Goal: Information Seeking & Learning: Understand process/instructions

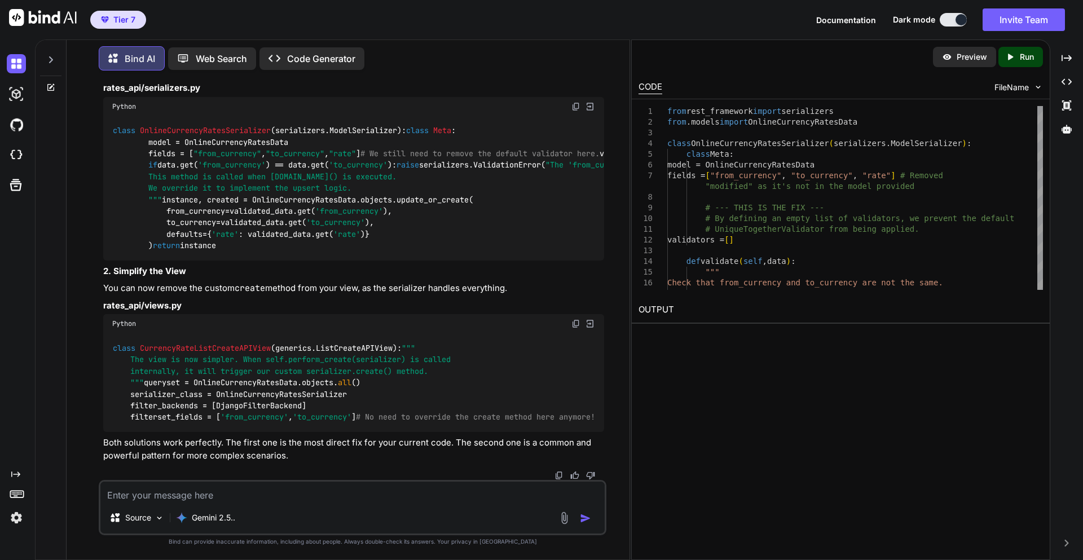
scroll to position [9957, 0]
click at [199, 497] on textarea at bounding box center [352, 492] width 504 height 20
type textarea "n"
click at [219, 487] on textarea at bounding box center [352, 492] width 504 height 20
type textarea "s"
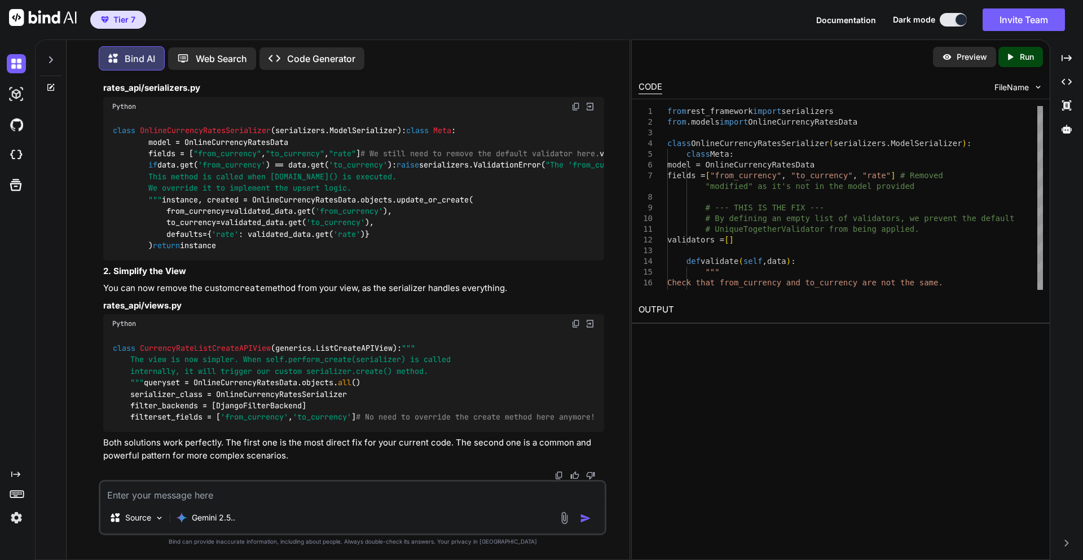
click at [214, 490] on textarea at bounding box center [352, 492] width 504 height 20
click at [282, 493] on textarea at bounding box center [352, 492] width 504 height 20
click at [173, 495] on textarea at bounding box center [352, 492] width 504 height 20
click at [170, 493] on textarea "setup" at bounding box center [352, 492] width 504 height 20
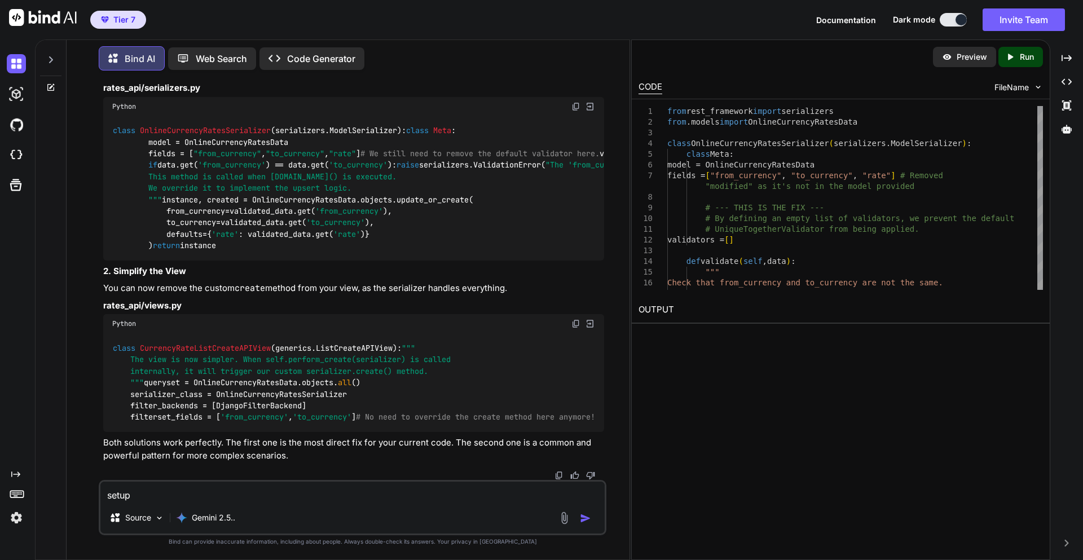
click at [170, 493] on textarea "setup" at bounding box center [352, 492] width 504 height 20
type textarea "setup supervisor for production server for dockerized application and add some …"
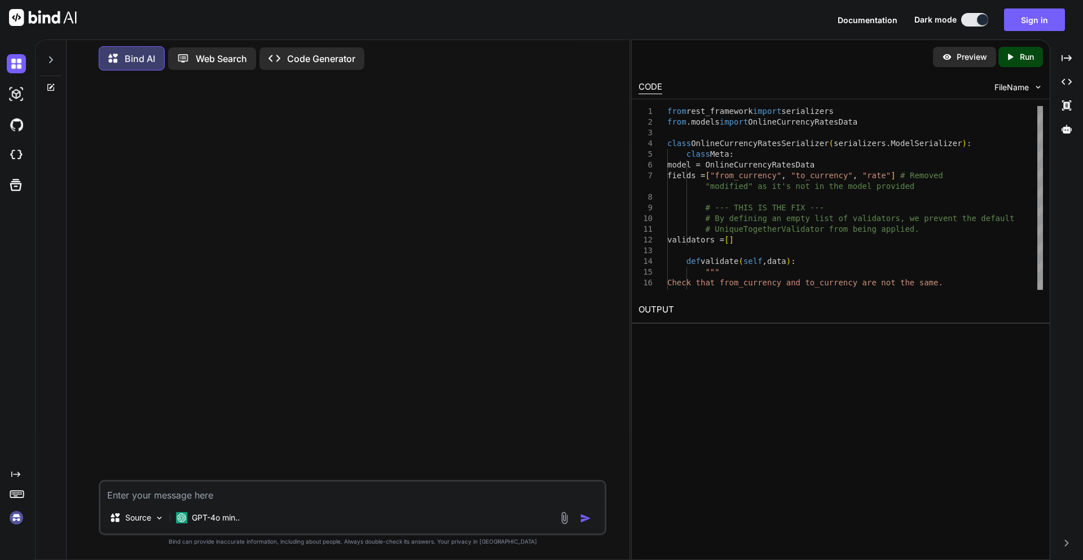
scroll to position [0, 0]
type textarea "setup supervisor for production server for dockerized application and add some …"
click at [529, 494] on textarea "setup supervisor for production server for dockerized application and add some …" at bounding box center [352, 492] width 504 height 20
click at [582, 516] on img "button" at bounding box center [585, 518] width 11 height 11
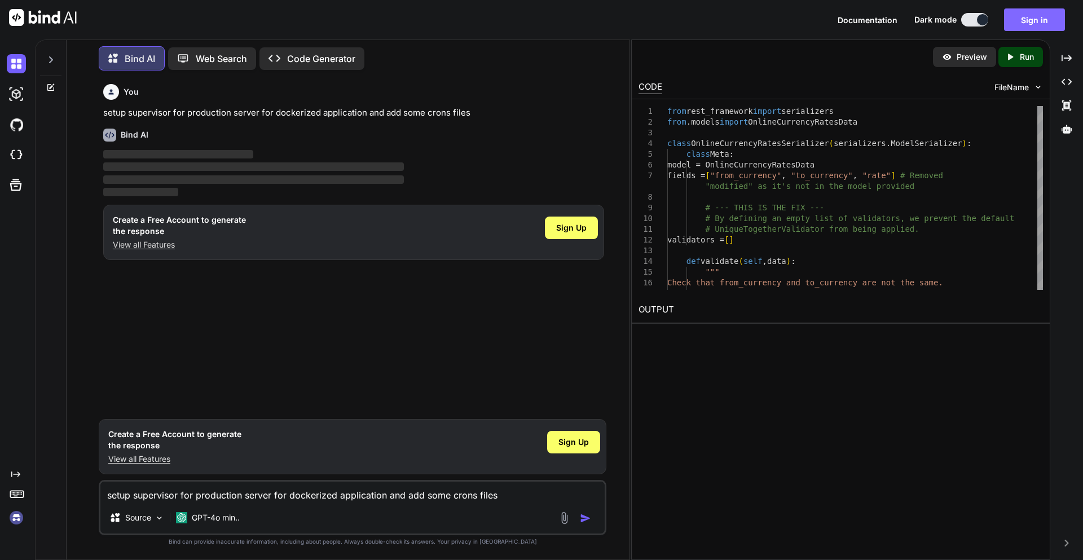
click at [1034, 13] on button "Sign in" at bounding box center [1034, 19] width 61 height 23
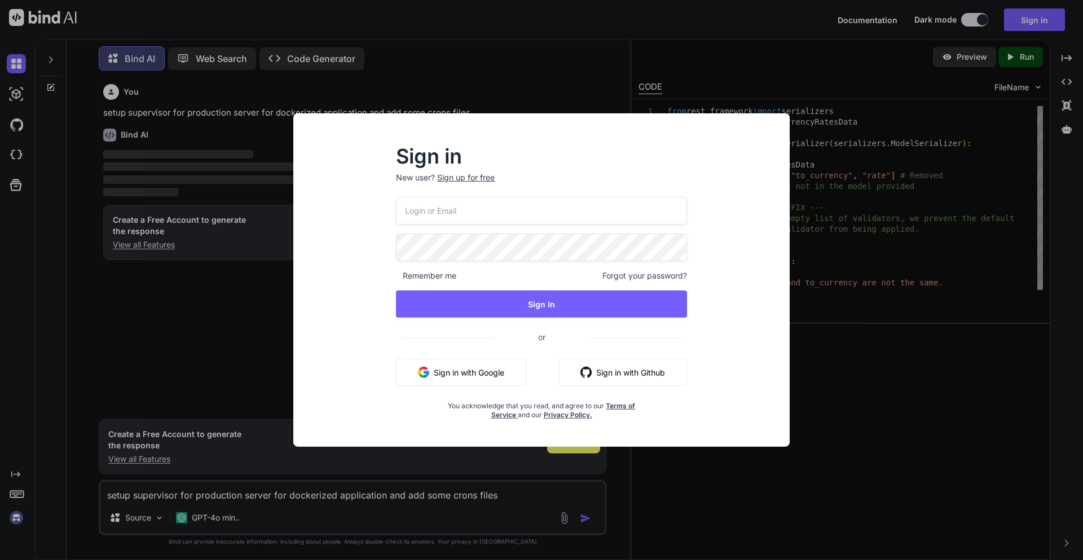
type input "[EMAIL_ADDRESS][DOMAIN_NAME]"
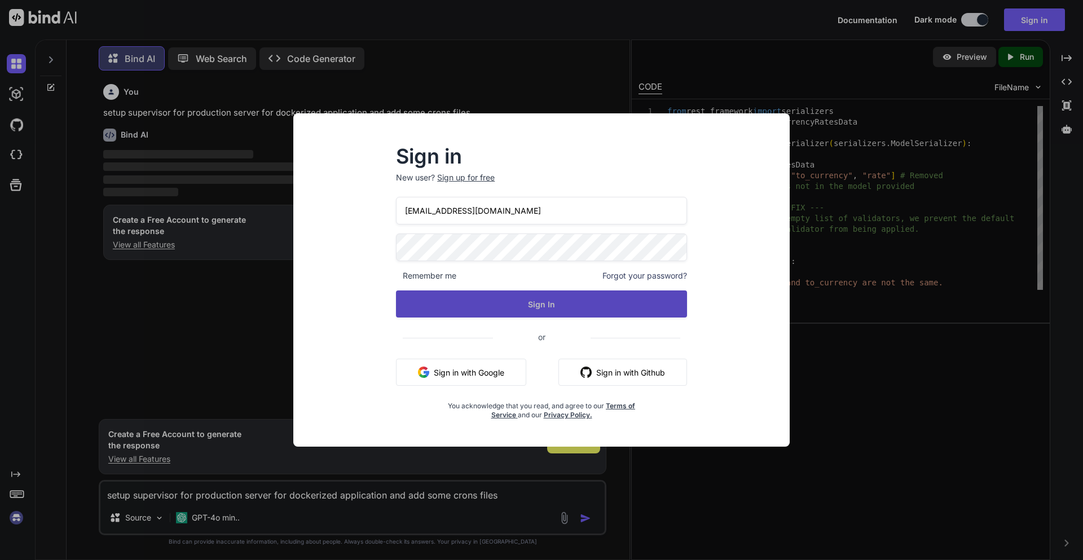
click at [541, 304] on button "Sign In" at bounding box center [541, 304] width 291 height 27
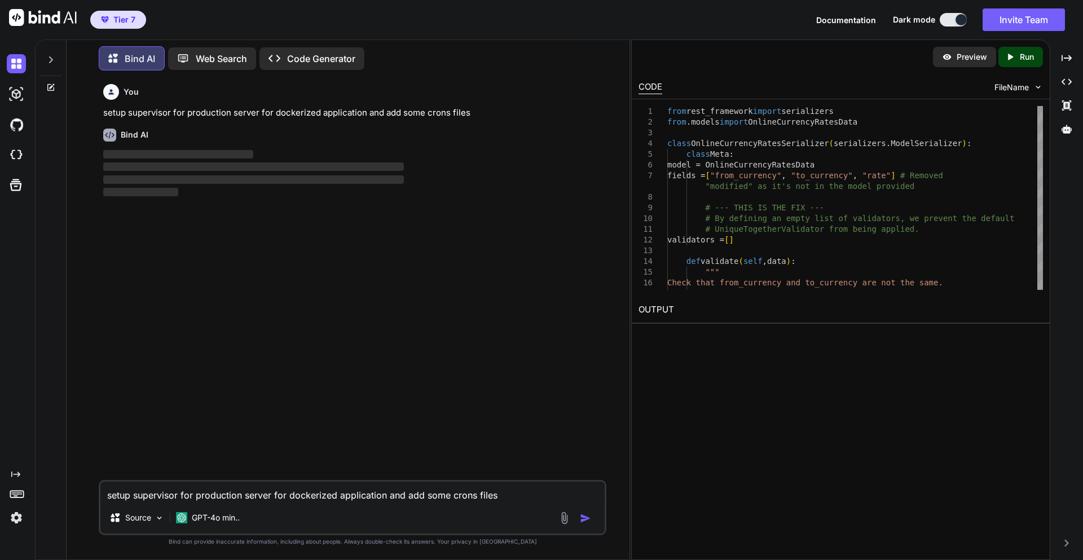
click at [210, 486] on textarea "setup supervisor for production server for dockerized application and add some …" at bounding box center [352, 492] width 504 height 20
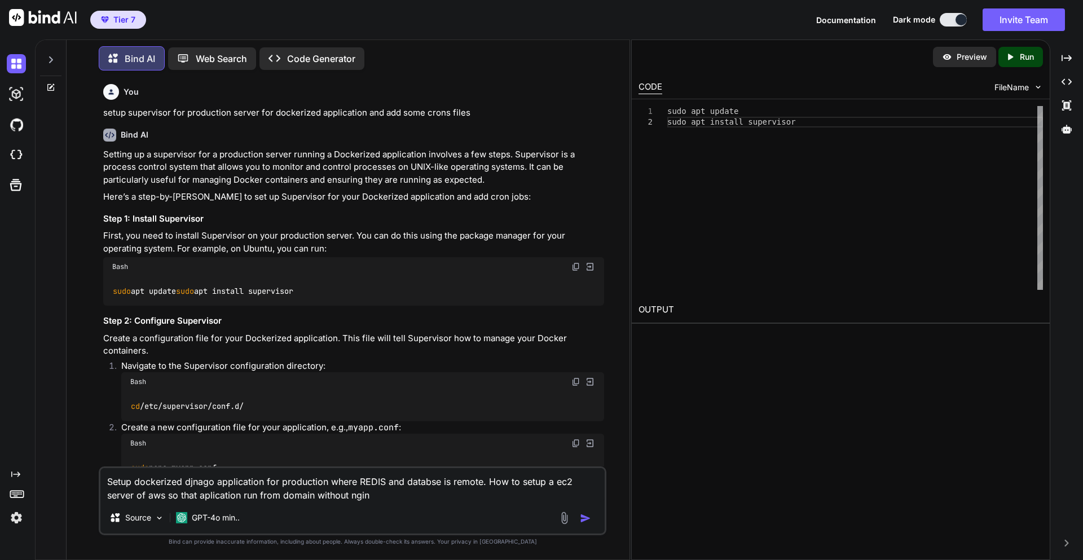
type textarea "Setup dockerized djnago application for production where REDIS and databse is r…"
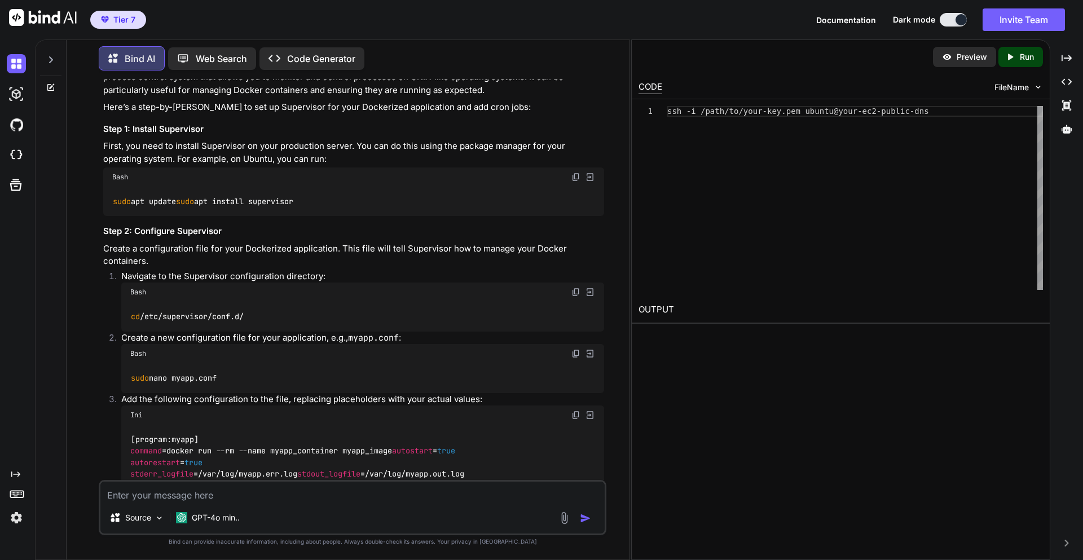
scroll to position [87, 0]
drag, startPoint x: 111, startPoint y: 204, endPoint x: 199, endPoint y: 208, distance: 87.6
click at [199, 208] on div "sudo apt update sudo apt install supervisor" at bounding box center [353, 203] width 501 height 29
copy code "sudo apt update"
drag, startPoint x: 113, startPoint y: 217, endPoint x: 251, endPoint y: 218, distance: 137.7
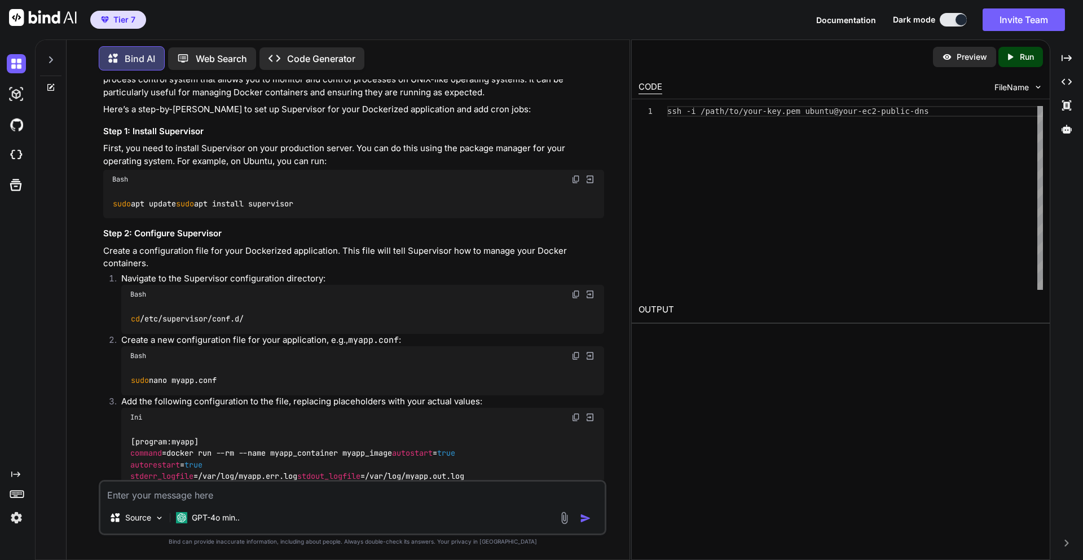
click at [251, 218] on div "sudo apt update sudo apt install supervisor" at bounding box center [353, 203] width 501 height 29
copy code "sudo apt install supervisor"
click at [264, 502] on textarea at bounding box center [352, 492] width 504 height 20
type textarea "H"
click at [209, 514] on p "GPT-4o min.." at bounding box center [216, 517] width 48 height 11
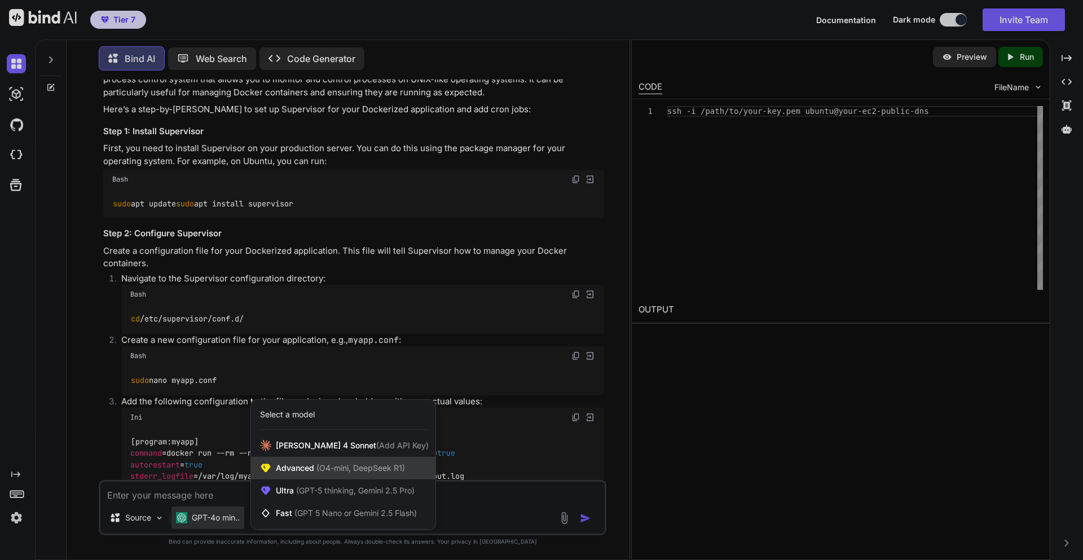
click at [312, 470] on span "Advanced (O4-mini, DeepSeek R1)" at bounding box center [340, 468] width 129 height 11
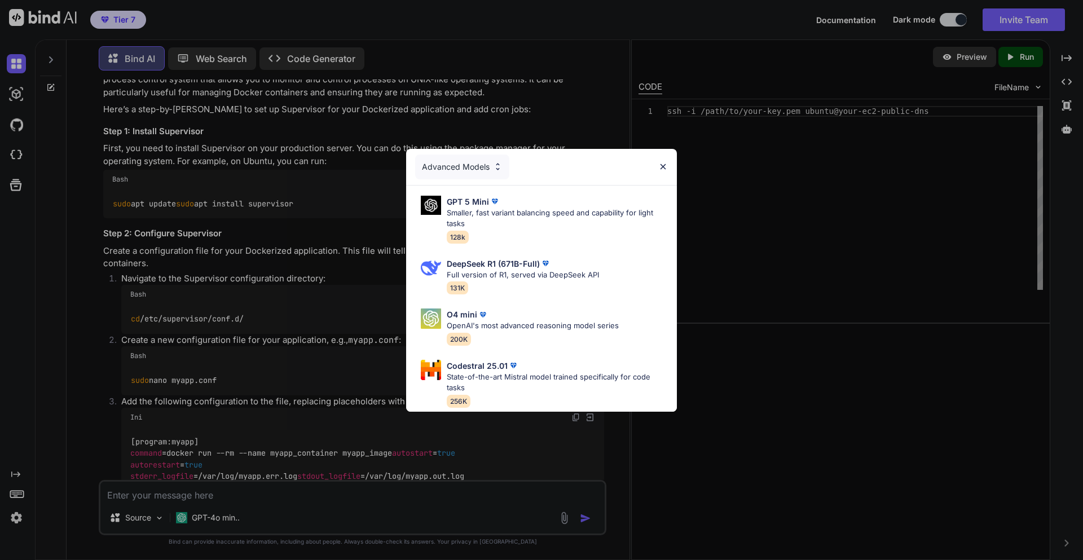
click at [660, 163] on img at bounding box center [664, 167] width 10 height 10
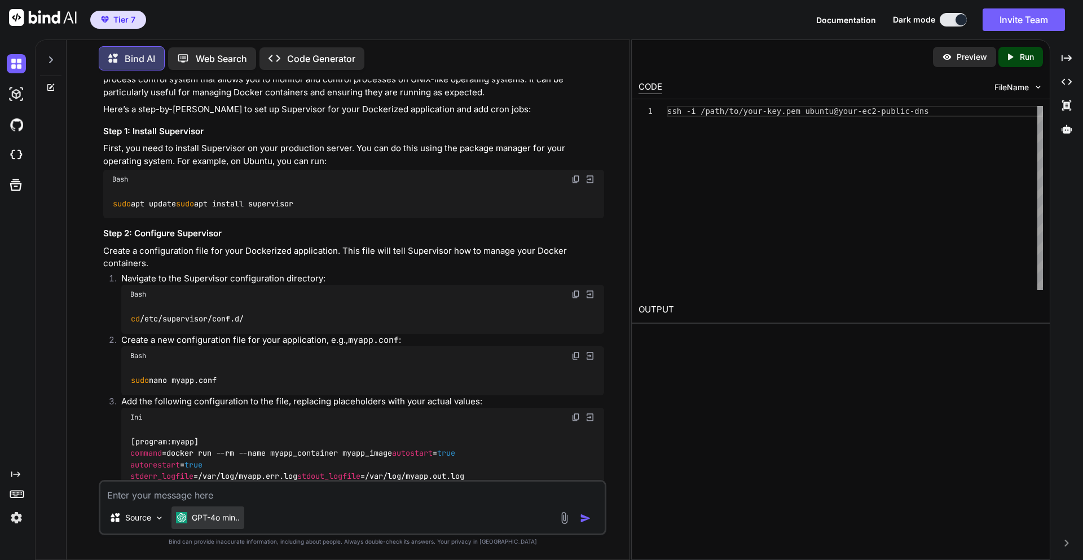
click at [221, 523] on p "GPT-4o min.." at bounding box center [216, 517] width 48 height 11
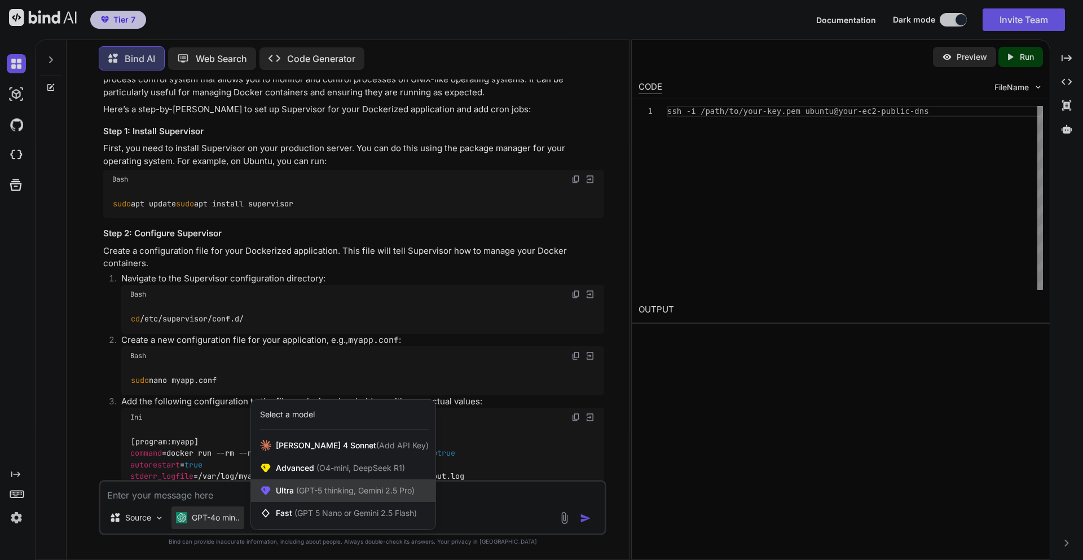
click at [285, 493] on span "Ultra (GPT-5 thinking, Gemini 2.5 Pro)" at bounding box center [345, 490] width 139 height 11
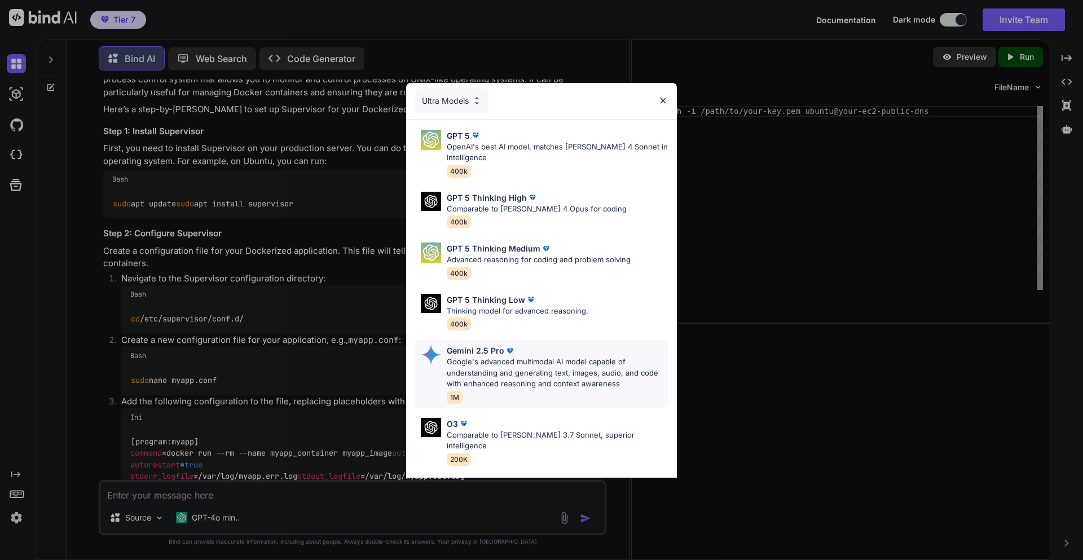
click at [508, 370] on p "Google's advanced multimodal AI model capable of understanding and generating t…" at bounding box center [557, 373] width 221 height 33
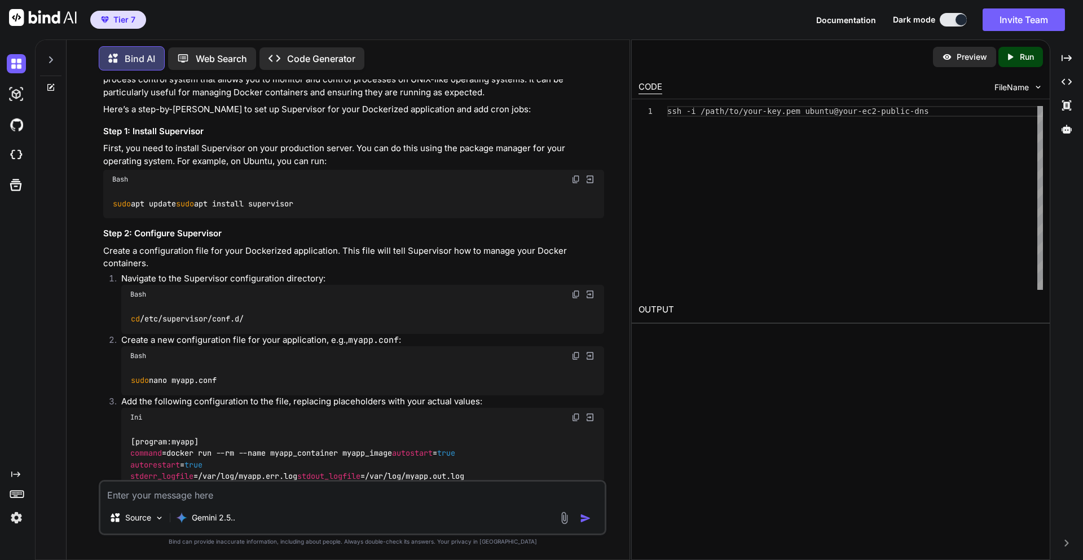
click at [225, 492] on textarea at bounding box center [352, 492] width 504 height 20
click at [179, 499] on textarea at bounding box center [352, 492] width 504 height 20
click at [251, 487] on textarea "How to solve" at bounding box center [352, 492] width 504 height 20
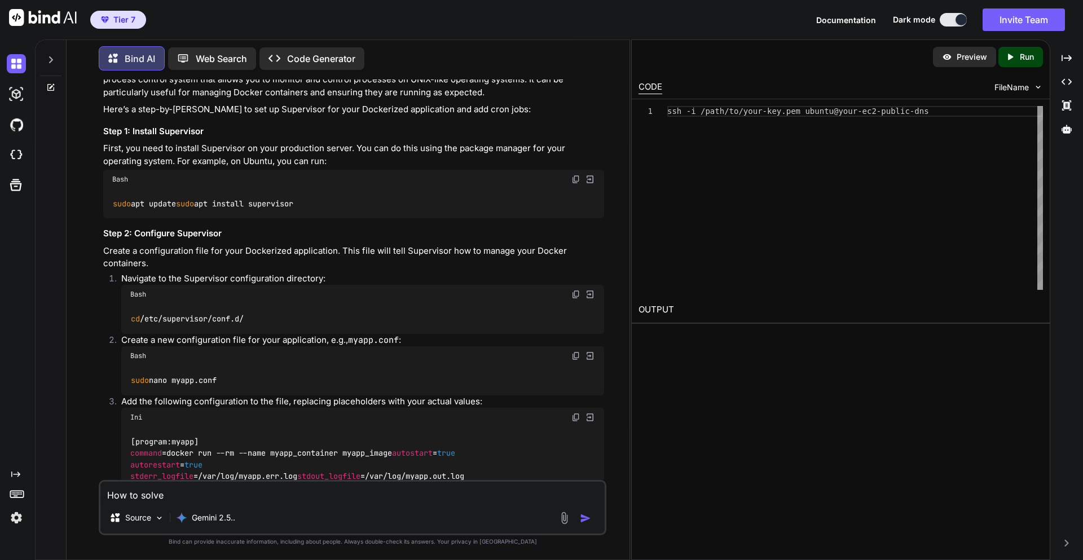
click at [236, 500] on textarea "How to solve" at bounding box center [352, 492] width 504 height 20
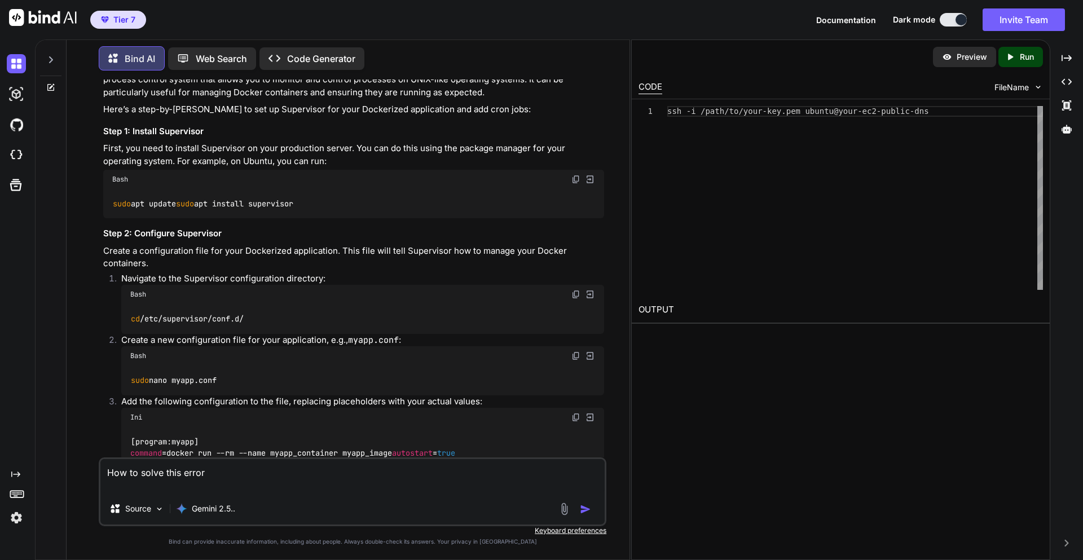
paste textarea "× Loremip dolor.si ametcon adi elitsed doe tem inc utlaboreetdo. │ magn aliq: 2…"
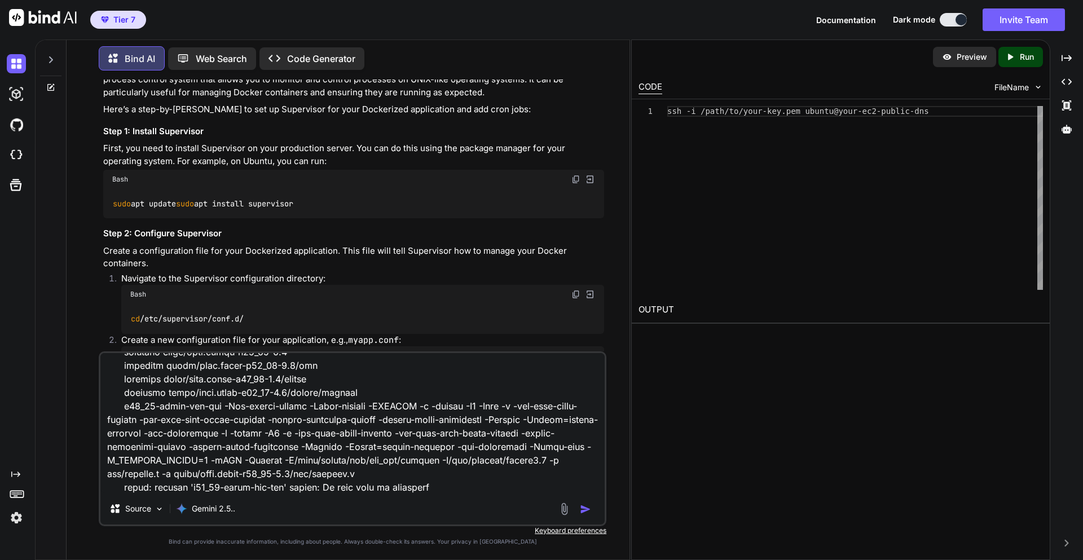
type textarea "Lor ip dolor sita conse × Adipisc elits.do eiusmod tem incidid utl etd mag aliq…"
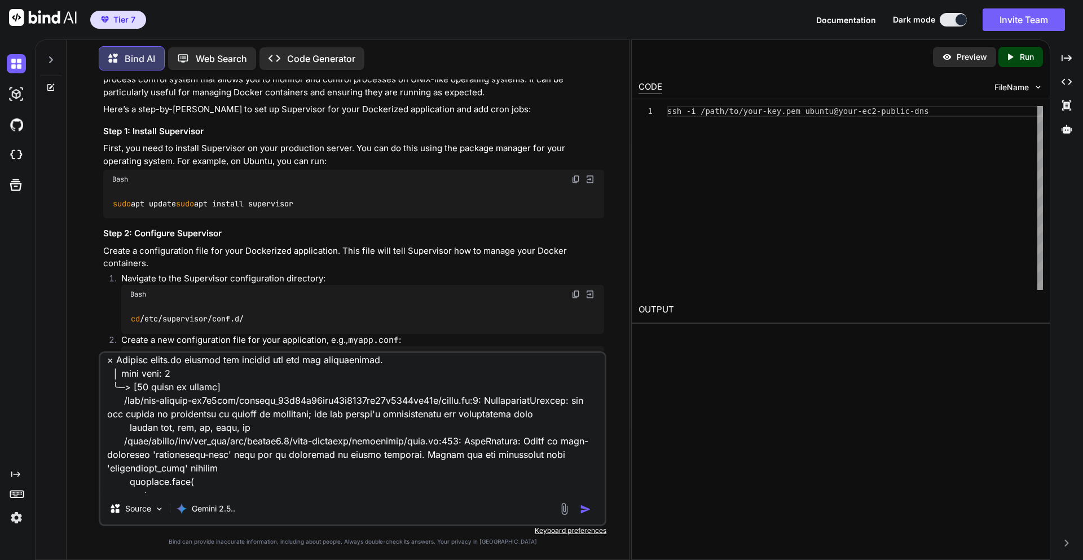
scroll to position [0, 0]
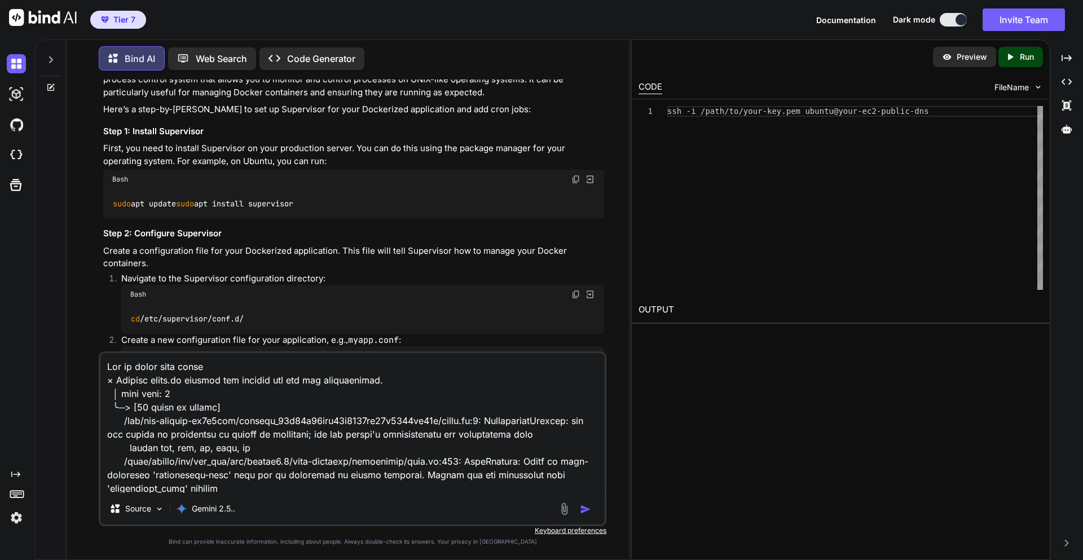
drag, startPoint x: 439, startPoint y: 488, endPoint x: 90, endPoint y: 340, distance: 379.5
click at [90, 340] on div "You setup supervisor for production server for dockerized application and add s…" at bounding box center [353, 320] width 554 height 480
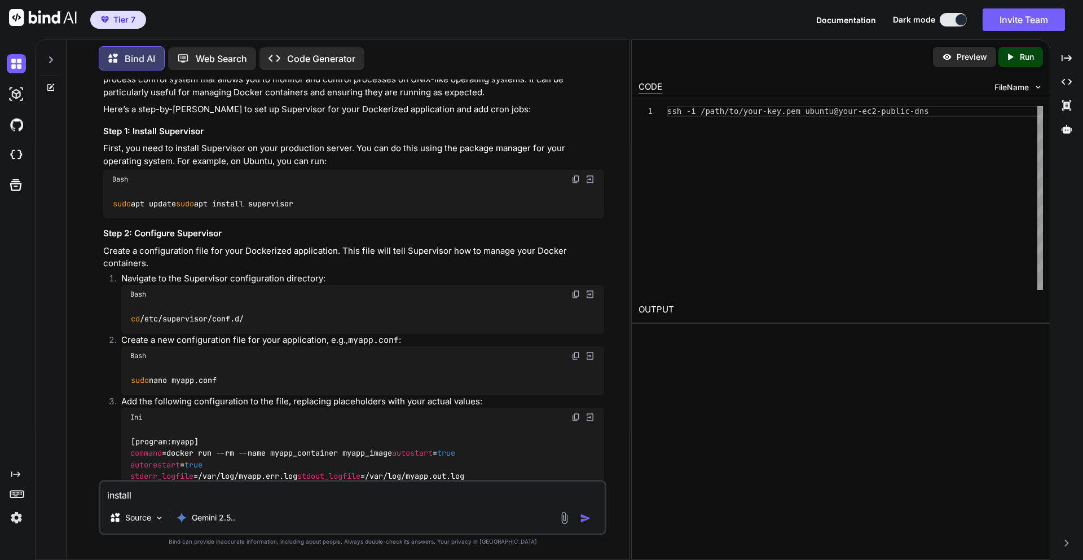
click at [157, 489] on textarea "install" at bounding box center [352, 492] width 504 height 20
click at [212, 501] on textarea "install docker" at bounding box center [352, 492] width 504 height 20
type textarea "install docker in ubuntu"
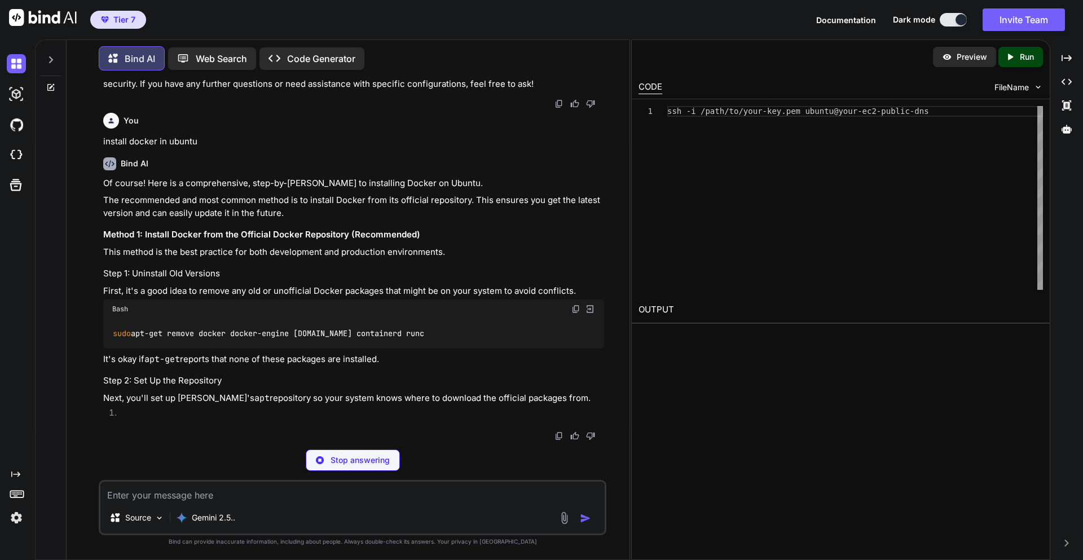
scroll to position [3147, 0]
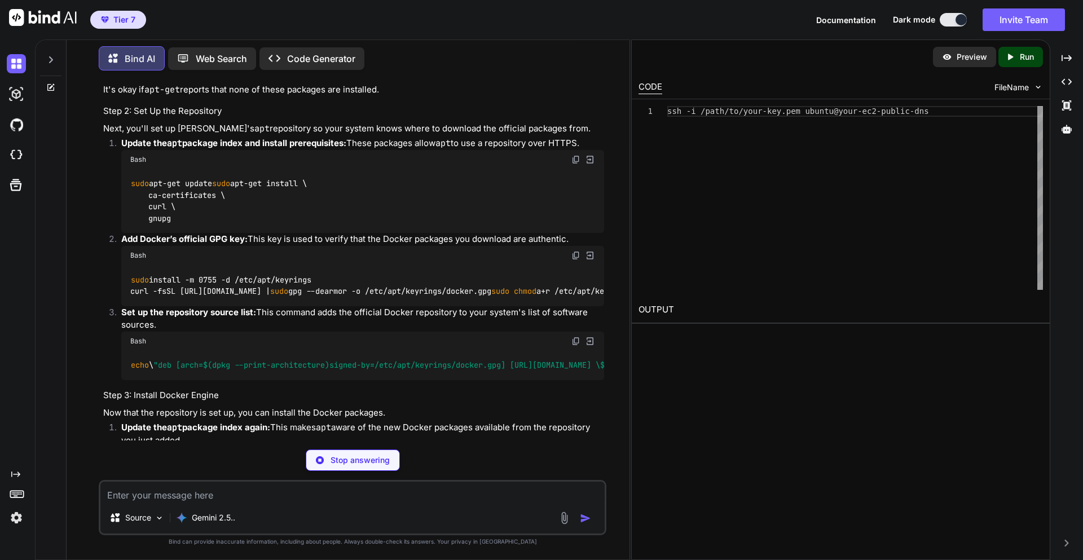
click at [572, 44] on img at bounding box center [576, 39] width 9 height 9
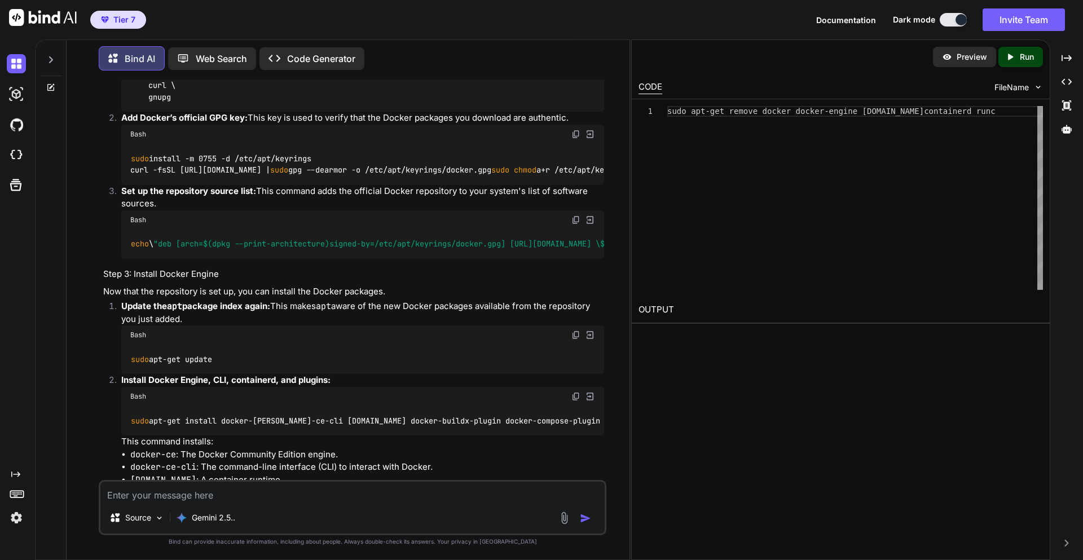
scroll to position [3283, 0]
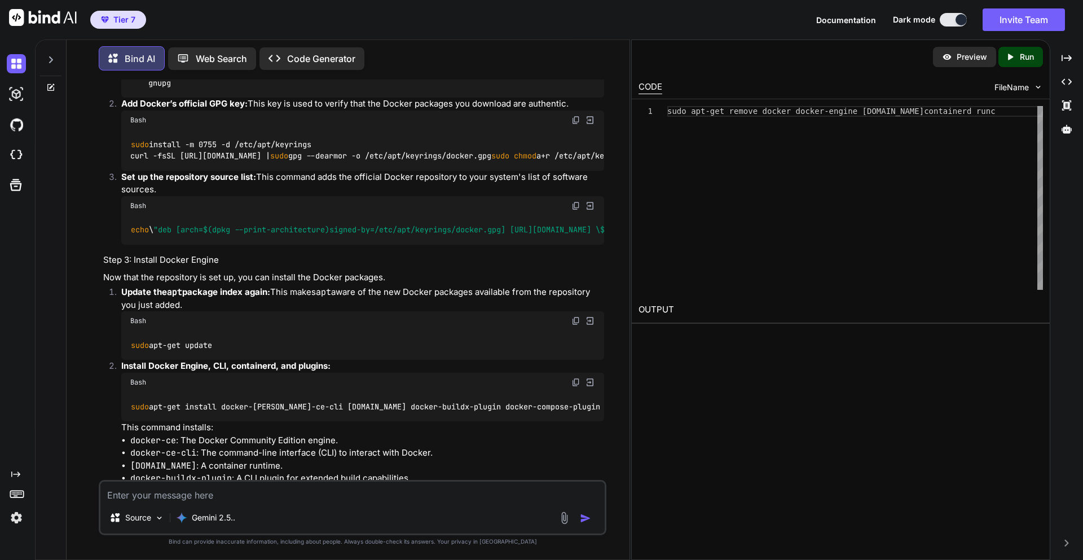
drag, startPoint x: 132, startPoint y: 347, endPoint x: 178, endPoint y: 380, distance: 56.7
click at [178, 98] on div "sudo apt-get update sudo apt-get install \ ca-certificates \ curl \ gnupg" at bounding box center [362, 66] width 483 height 64
copy code "sudo apt-get install \ ca-certificates \ curl \ gnupg"
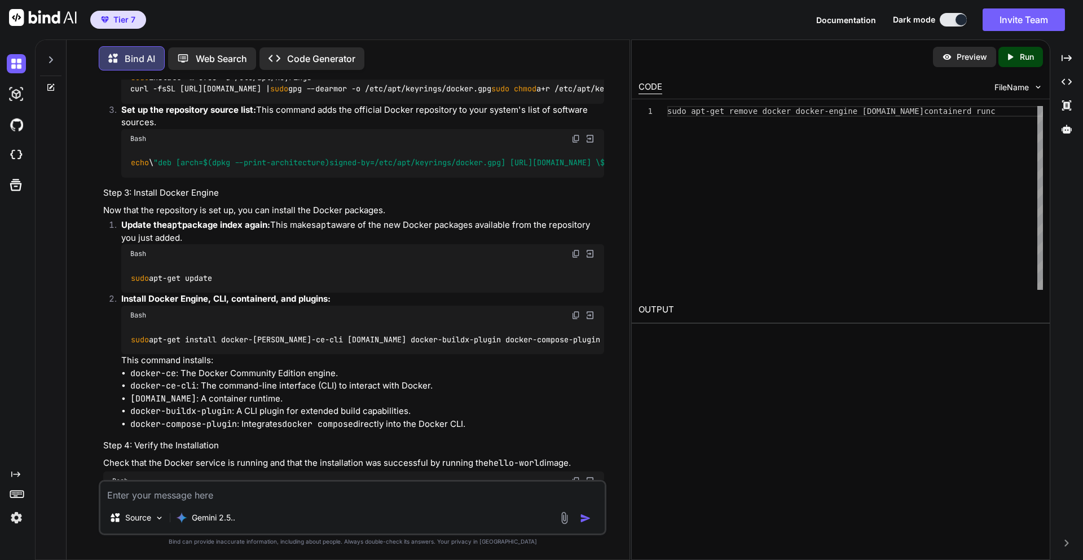
scroll to position [3418, 0]
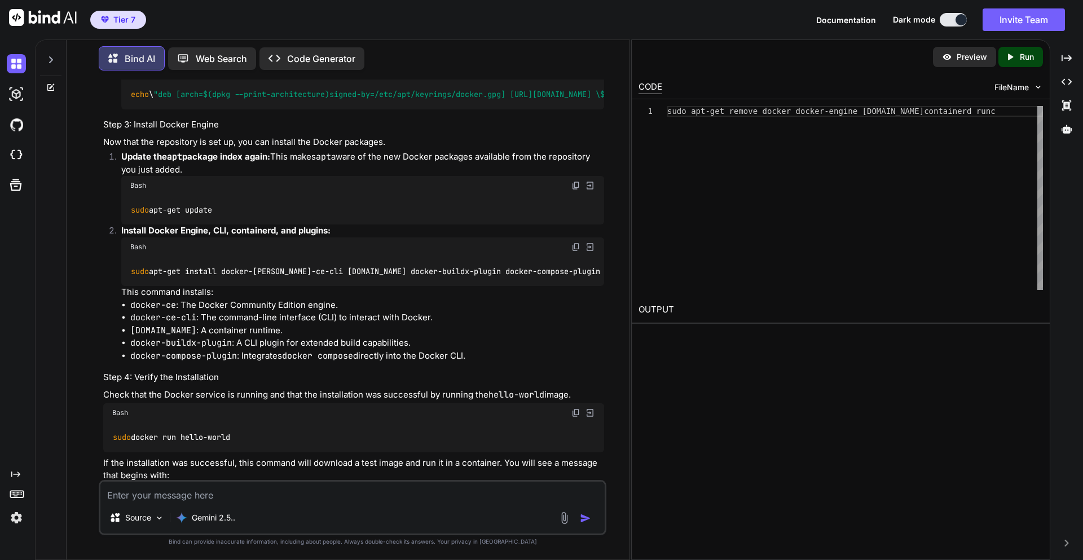
drag, startPoint x: 131, startPoint y: 309, endPoint x: 335, endPoint y: 335, distance: 204.8
click at [335, 36] on div "sudo install -m 0755 -d /etc/apt/keyrings curl -fsSL [URL][DOMAIN_NAME] | sudo …" at bounding box center [362, 14] width 483 height 41
copy code "sudo install -m 0755 -d /etc/apt/keyrings curl -fsSL [URL][DOMAIN_NAME] | sudo …"
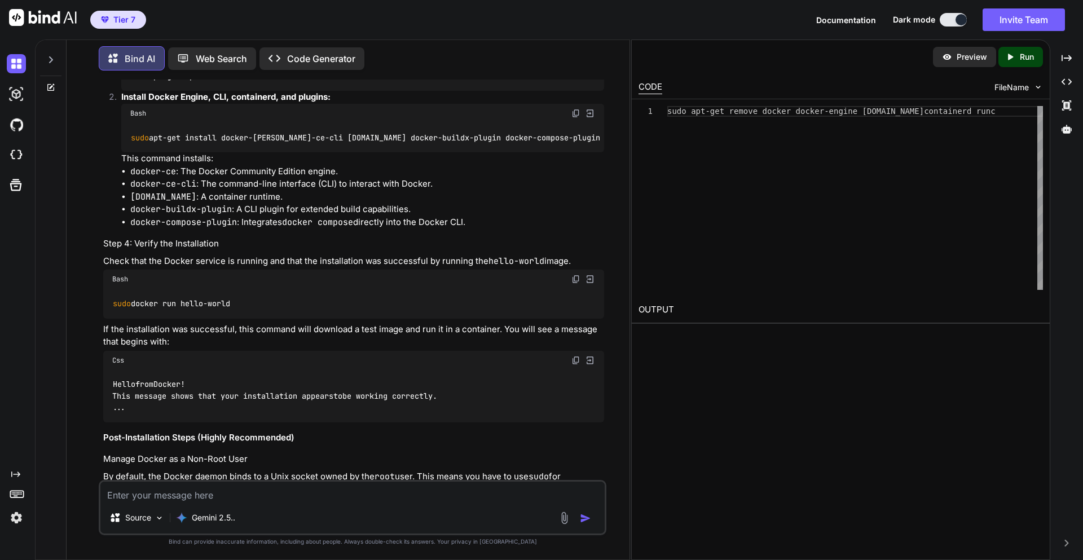
scroll to position [3553, 0]
drag, startPoint x: 405, startPoint y: 309, endPoint x: 129, endPoint y: 271, distance: 278.0
copy code "echo \ "deb [arch= $(dpkg --print-architecture) signed-by=/etc/apt/keyrings/doc…"
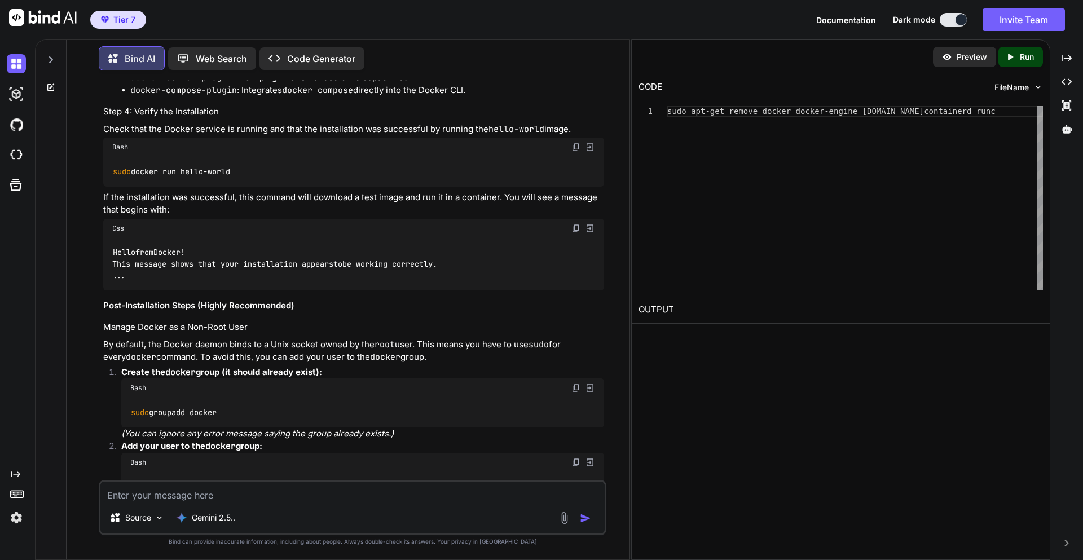
scroll to position [3689, 0]
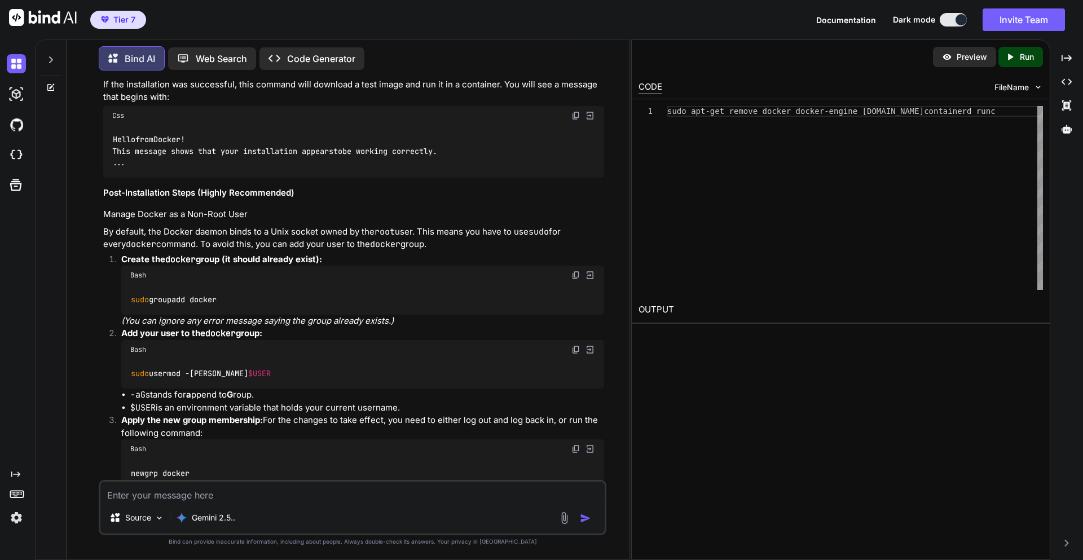
scroll to position [3824, 0]
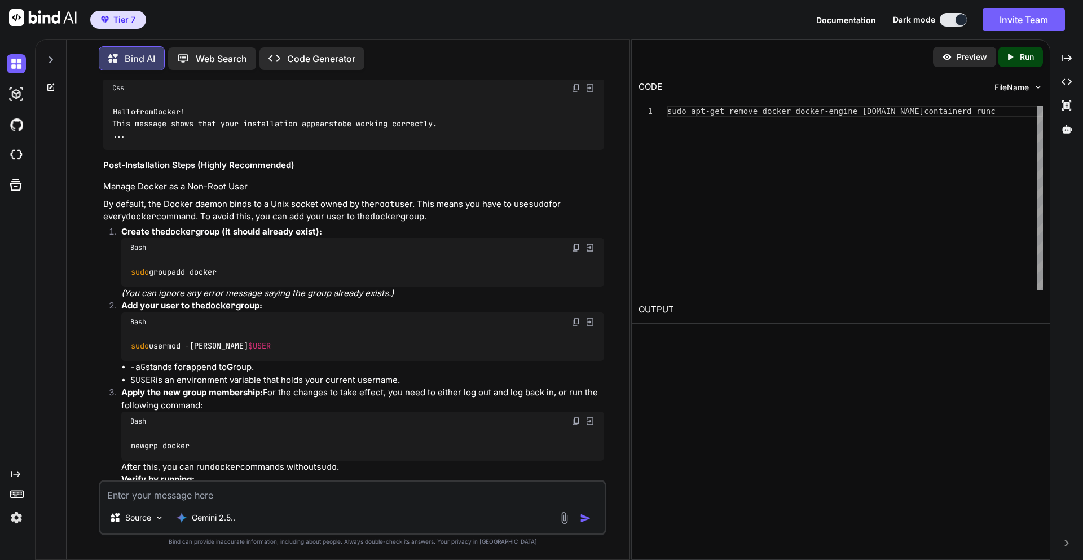
drag, startPoint x: 113, startPoint y: 402, endPoint x: 270, endPoint y: 404, distance: 156.9
click at [270, 46] on div "sudo docker run hello-world" at bounding box center [353, 30] width 501 height 29
copy code "sudo docker run hello-world"
click at [159, 497] on textarea at bounding box center [352, 492] width 504 height 20
click at [274, 501] on textarea "Use remote docker compose file" at bounding box center [352, 492] width 504 height 20
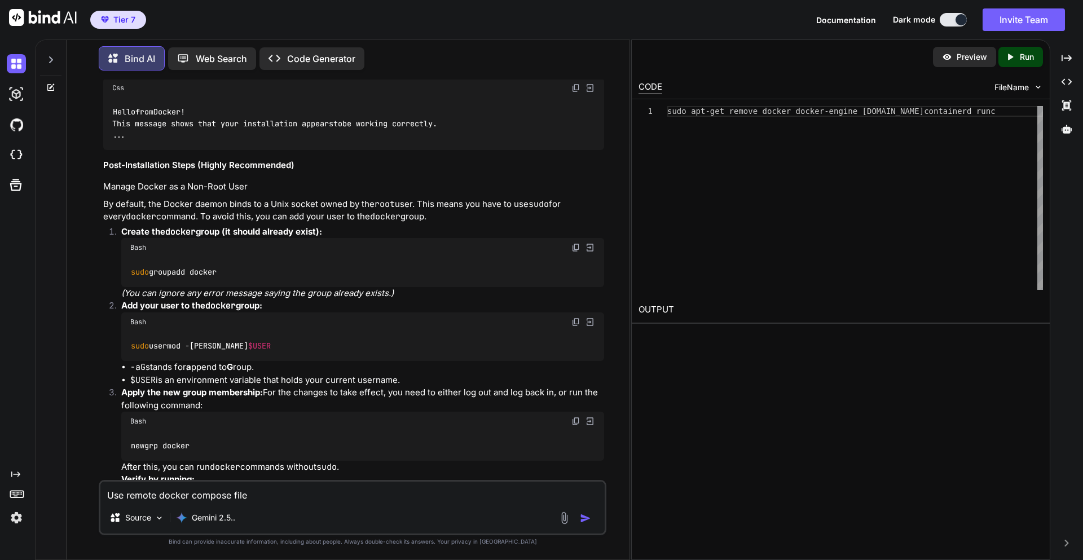
click at [279, 494] on textarea "Use remote docker compose file" at bounding box center [352, 492] width 504 height 20
click at [295, 498] on textarea "Use remote docker compose file" at bounding box center [352, 492] width 504 height 20
click at [411, 495] on textarea "Use remote postgres and redis which is present in .env" at bounding box center [352, 492] width 504 height 20
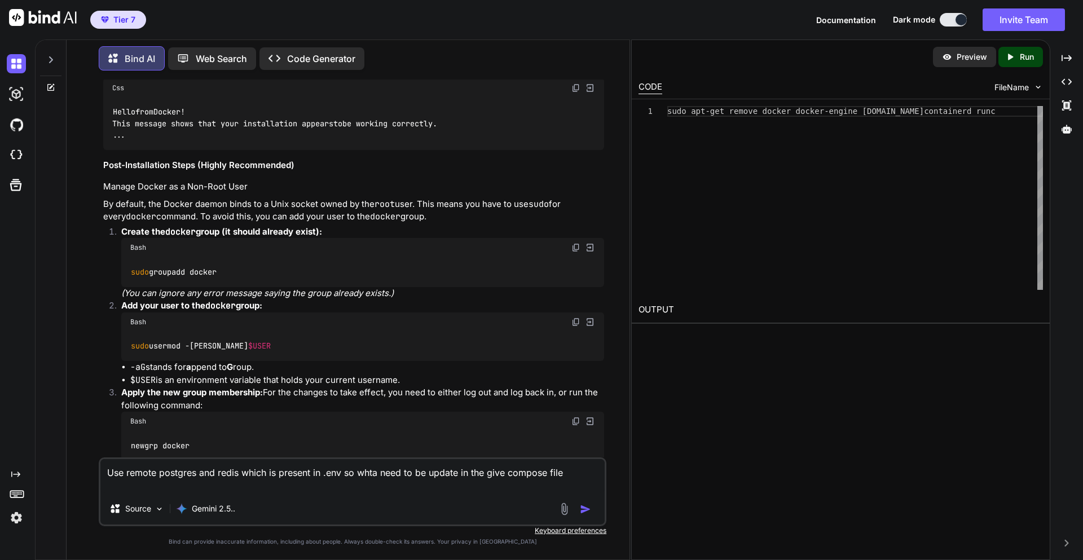
click at [317, 488] on textarea "Use remote postgres and redis which is present in .env so whta need to be updat…" at bounding box center [352, 476] width 504 height 34
paste textarea "# version: '3.9' services: redis: image: redis:6-alpine container_name: redis p…"
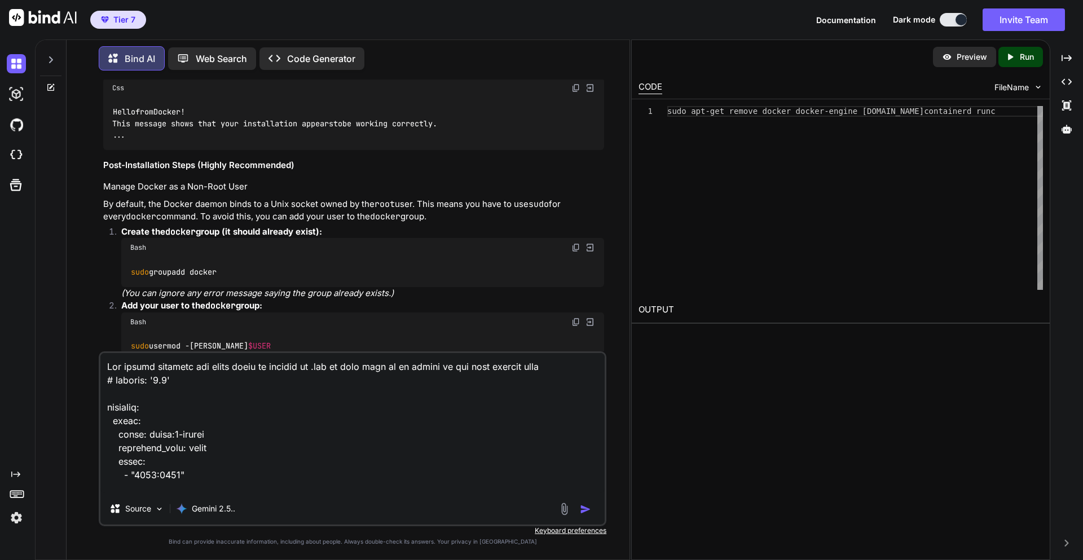
scroll to position [692, 0]
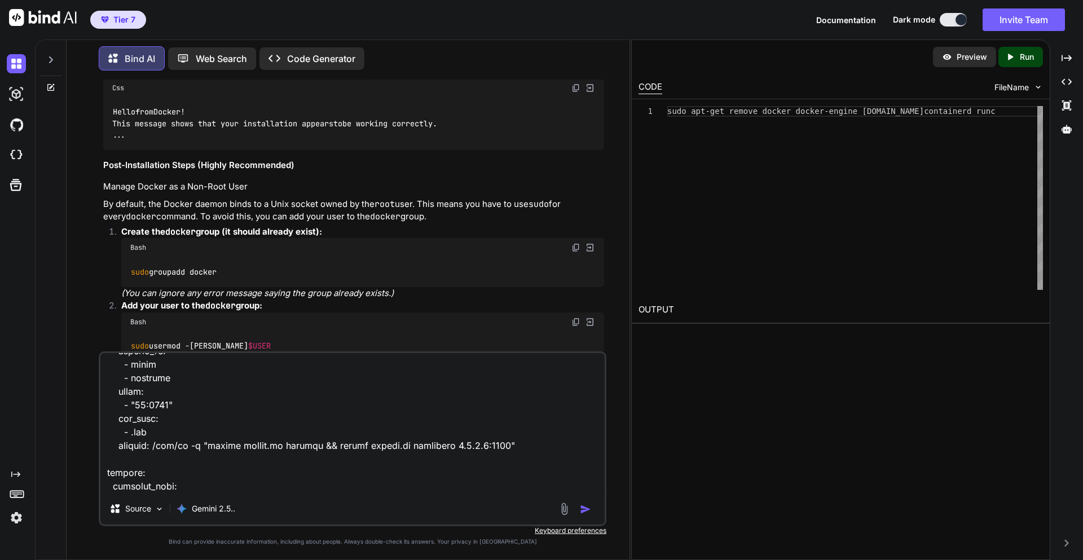
type textarea "Use remote postgres and redis which is present in .env so whta need to be updat…"
click at [581, 510] on img "button" at bounding box center [585, 509] width 11 height 11
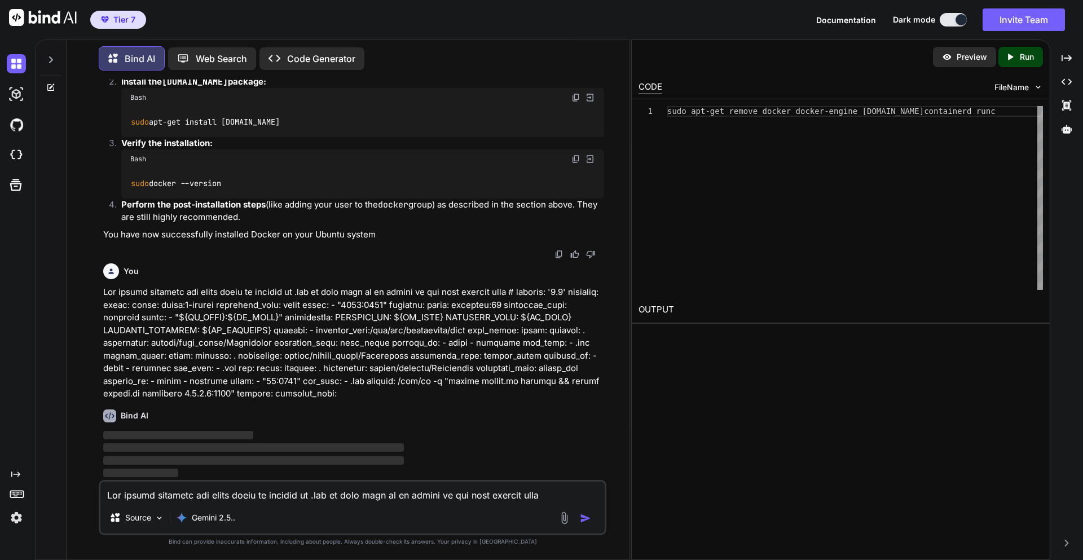
scroll to position [4884, 0]
click at [196, 393] on p at bounding box center [353, 343] width 501 height 115
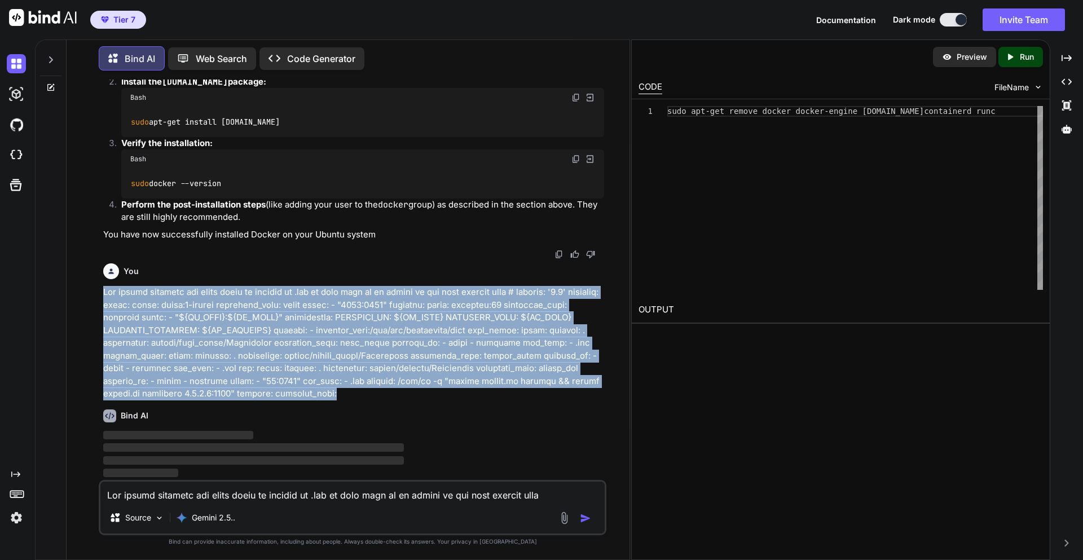
drag, startPoint x: 207, startPoint y: 393, endPoint x: 100, endPoint y: 275, distance: 158.6
click at [101, 275] on div "You setup supervisor for production server for dockerized application and add s…" at bounding box center [354, 280] width 506 height 401
copy p "Use remote postgres and redis which is present in .env so whta need to be updat…"
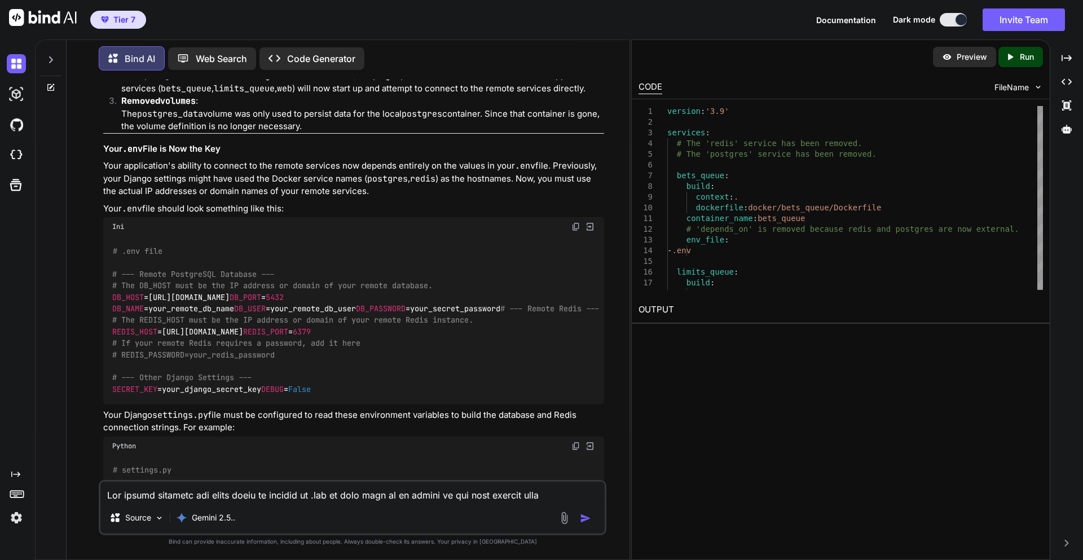
scroll to position [5561, 0]
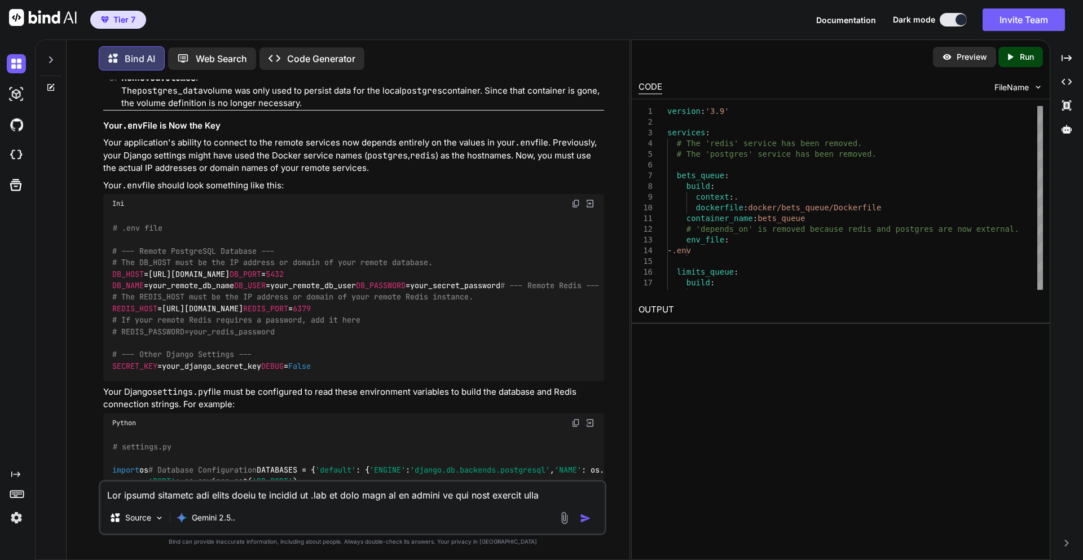
click at [242, 495] on textarea at bounding box center [352, 492] width 504 height 20
paste textarea "permission denied while trying to connect to the Docker daemon socket at unix:/…"
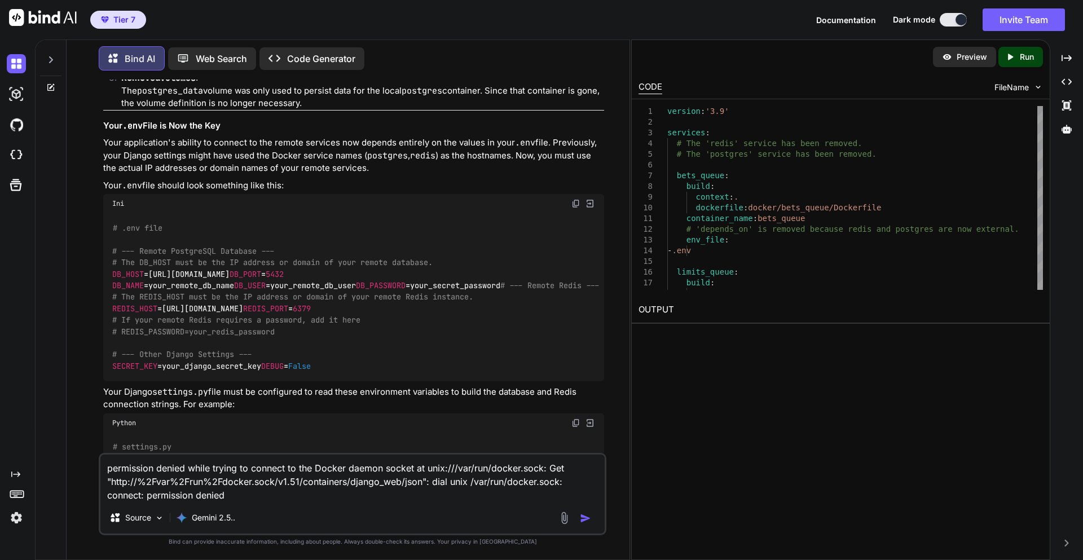
type textarea "permission denied while trying to connect to the Docker daemon socket at unix:/…"
click at [91, 528] on div "You setup supervisor for production server for dockerized application and add s…" at bounding box center [353, 320] width 554 height 480
drag, startPoint x: 245, startPoint y: 499, endPoint x: 84, endPoint y: 457, distance: 167.0
click at [84, 457] on div "You setup supervisor for production server for dockerized application and add s…" at bounding box center [353, 320] width 554 height 480
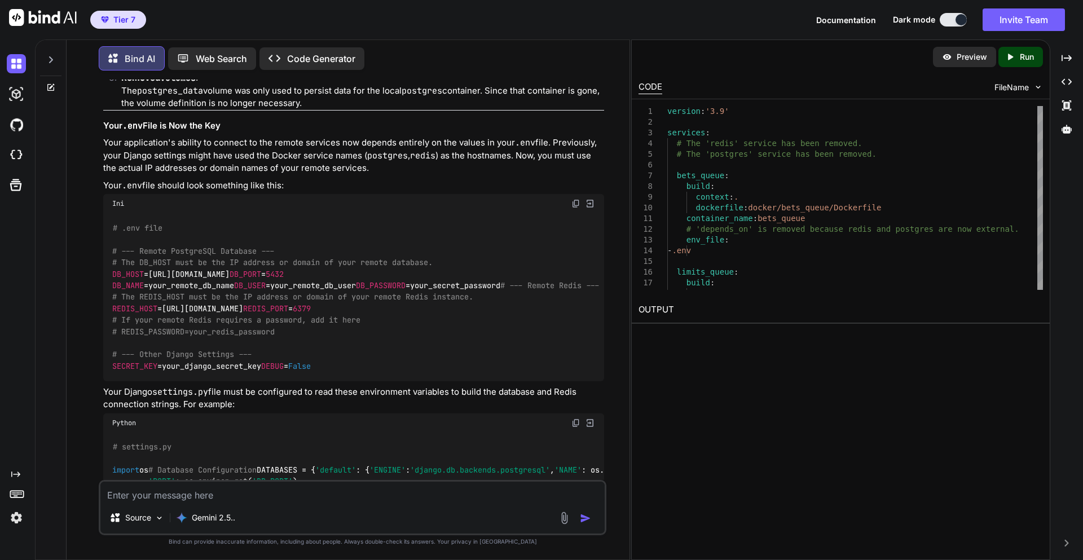
click at [181, 491] on textarea at bounding box center [352, 492] width 504 height 20
click at [198, 484] on textarea "stop" at bounding box center [352, 492] width 504 height 20
click at [194, 502] on div "stop Source Gemini 2.5.." at bounding box center [353, 507] width 508 height 55
click at [198, 496] on textarea "stop" at bounding box center [352, 492] width 504 height 20
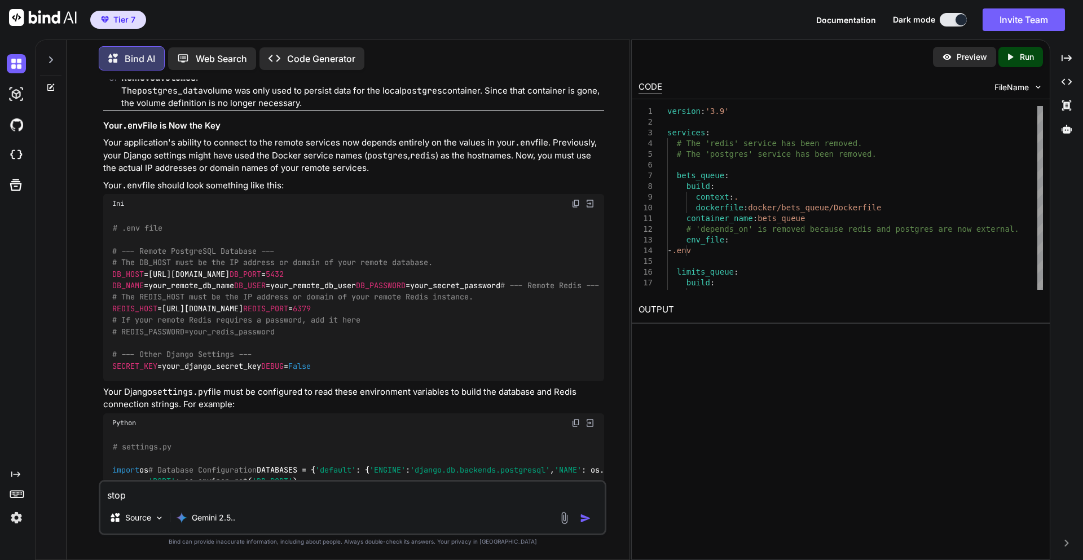
click at [198, 496] on textarea "stop" at bounding box center [352, 492] width 504 height 20
type textarea "kill screen in ubuntu server"
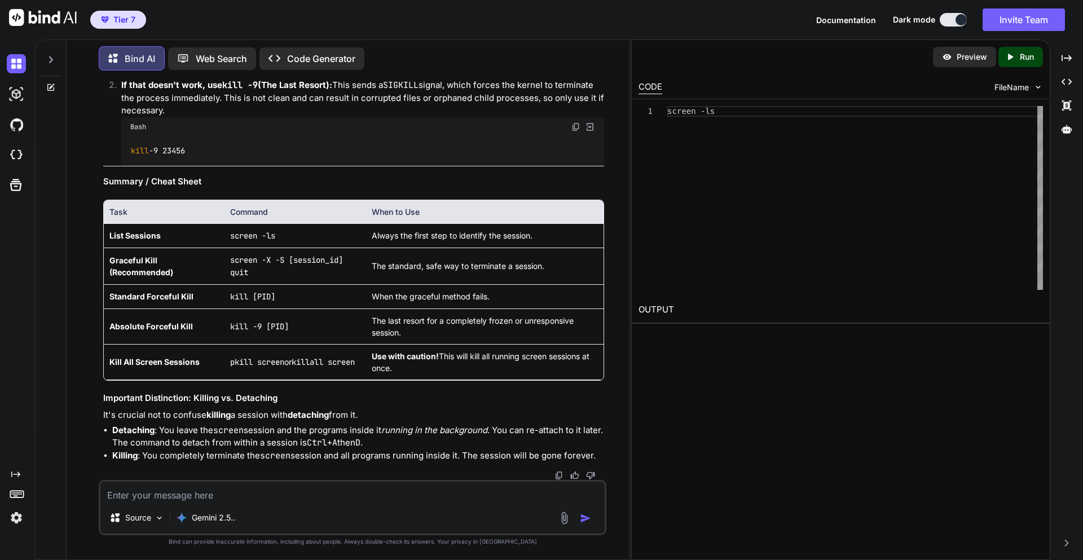
scroll to position [7598, 0]
drag, startPoint x: 229, startPoint y: 261, endPoint x: 261, endPoint y: 272, distance: 33.9
click at [261, 272] on td "screen -X -S [session_id] quit" at bounding box center [296, 266] width 142 height 37
copy code "screen -X -S [session_id] quit"
click at [148, 482] on textarea at bounding box center [352, 492] width 504 height 20
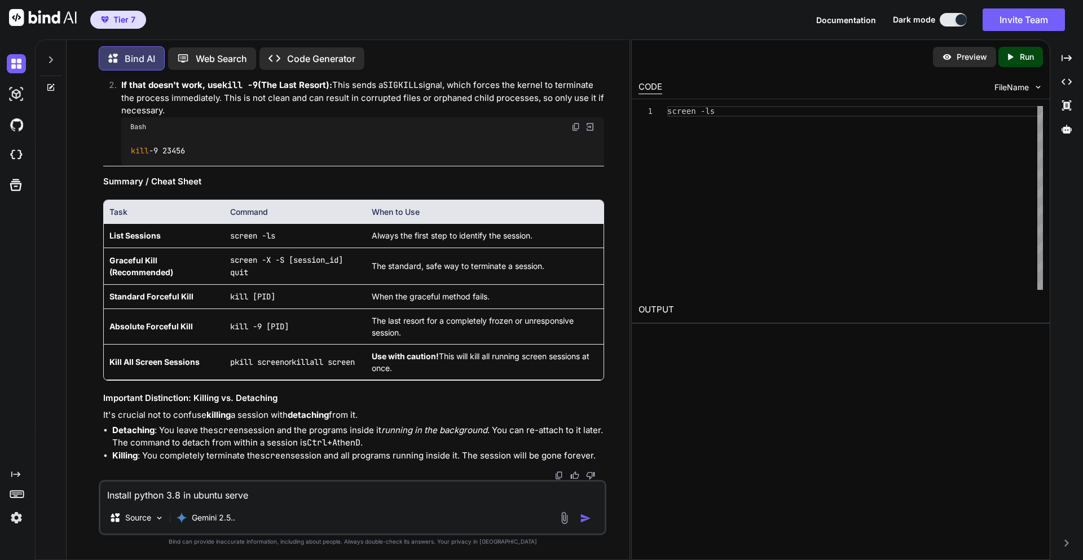
type textarea "Install python 3.8 in ubuntu server"
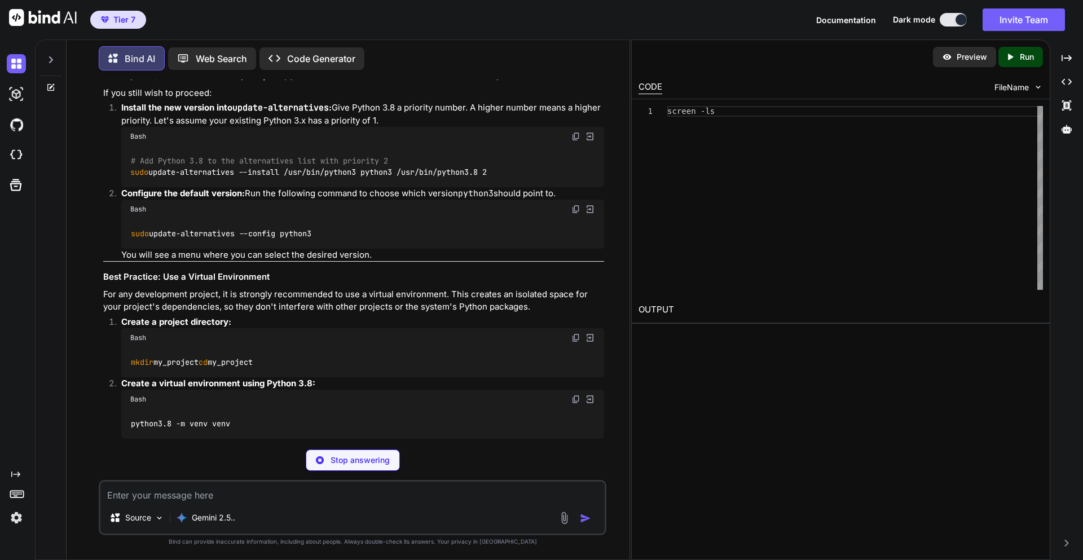
scroll to position [8255, 0]
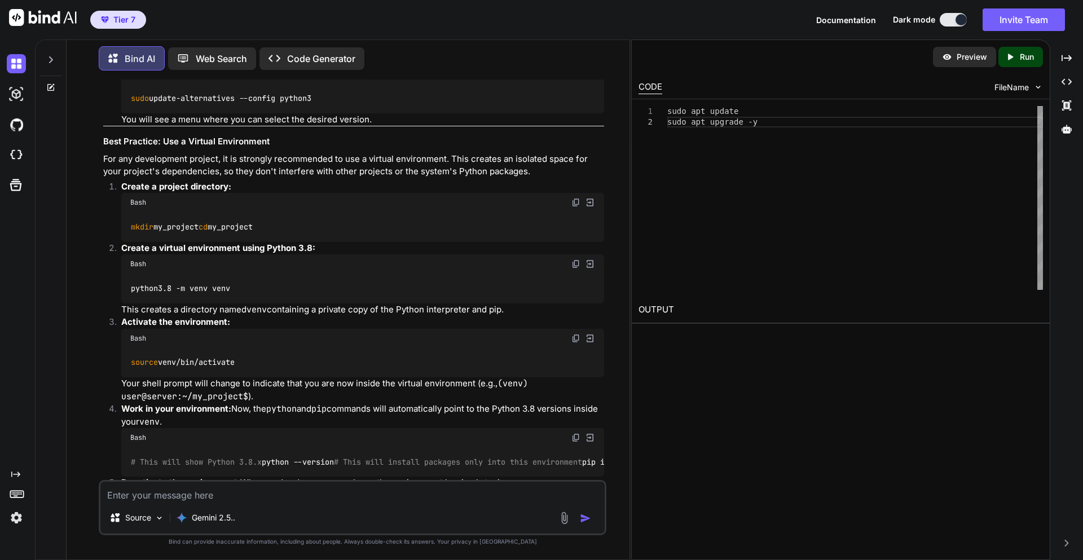
drag, startPoint x: 115, startPoint y: 411, endPoint x: 486, endPoint y: 416, distance: 371.9
copy code "sudo apt install python3.8 python3.8-pip python3.8-venv python3.8-dev"
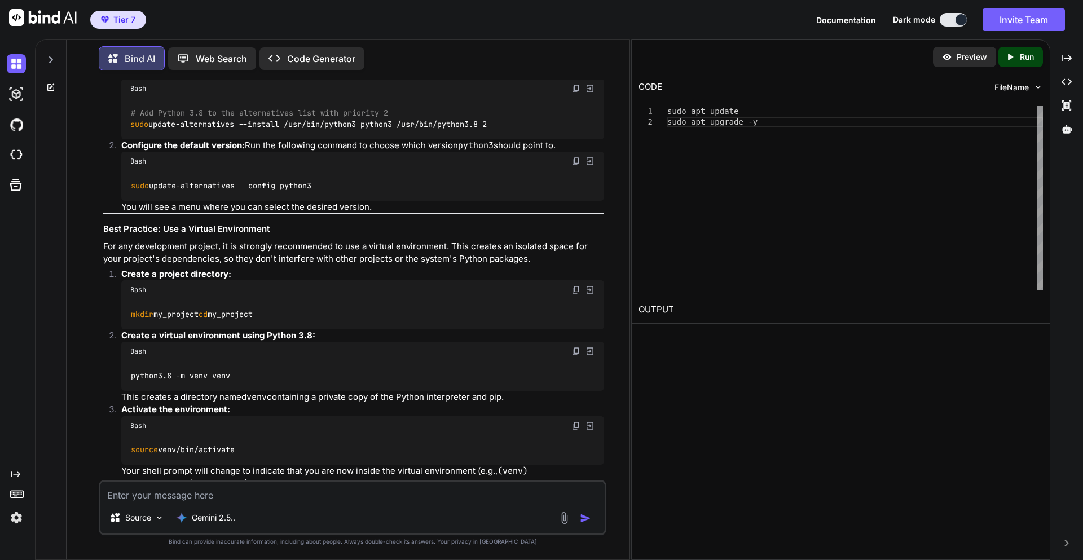
scroll to position [8119, 0]
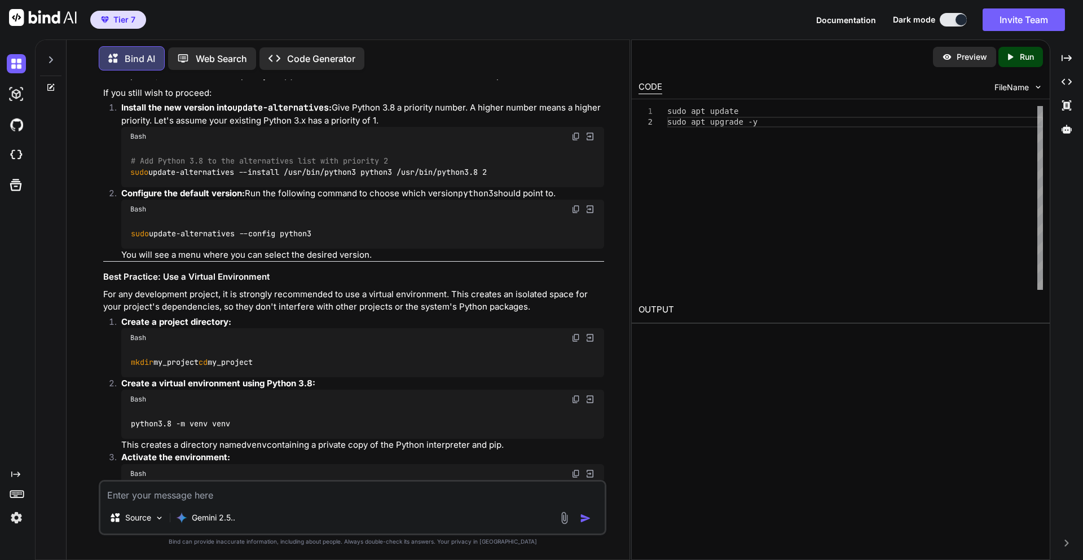
drag, startPoint x: 115, startPoint y: 156, endPoint x: 248, endPoint y: 168, distance: 133.1
copy code "sudo apt update sudo apt upgrade -y"
drag, startPoint x: 113, startPoint y: 273, endPoint x: 341, endPoint y: 276, distance: 227.4
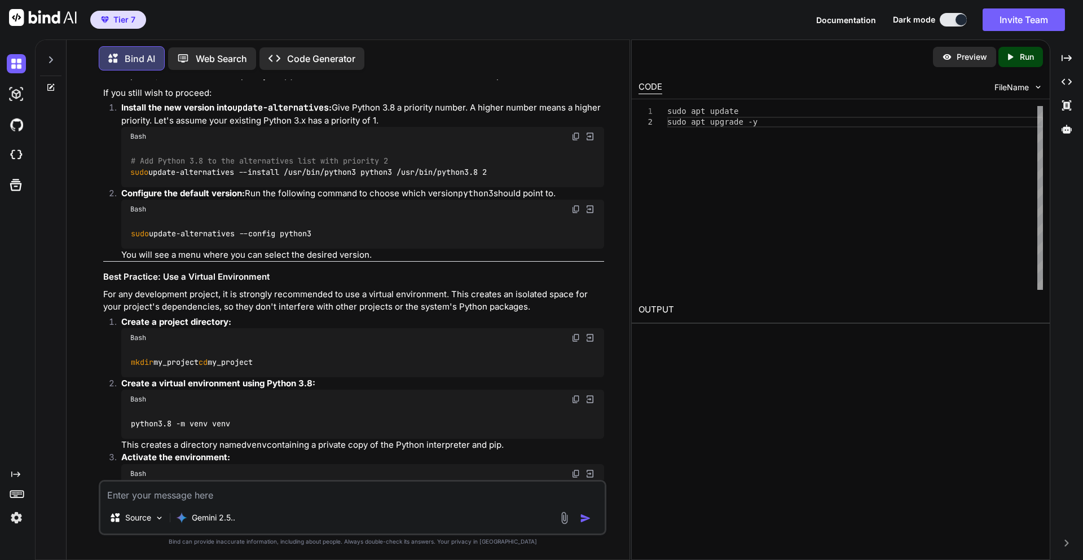
drag, startPoint x: 113, startPoint y: 363, endPoint x: 334, endPoint y: 364, distance: 220.6
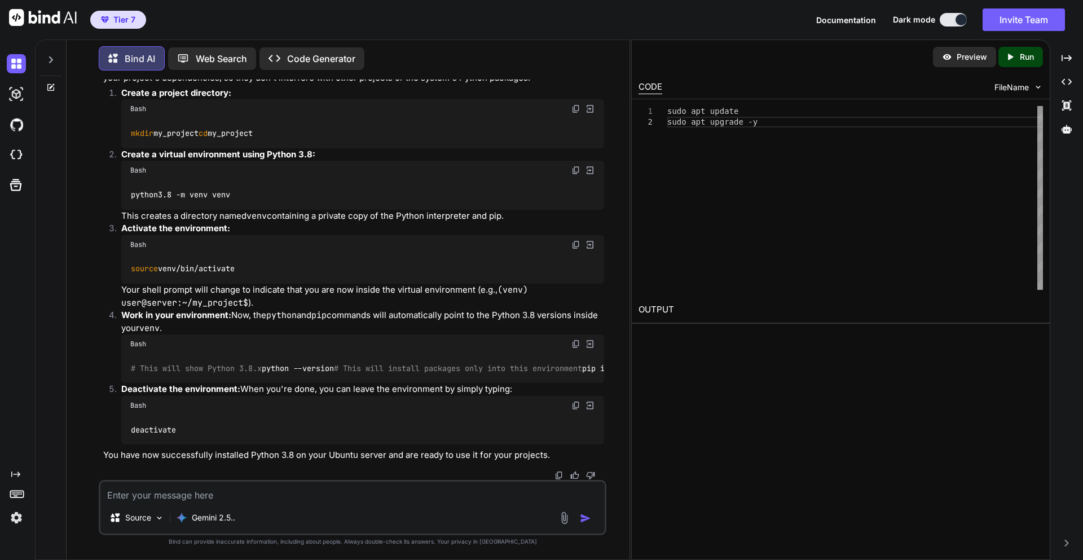
scroll to position [8458, 0]
drag, startPoint x: 113, startPoint y: 324, endPoint x: 237, endPoint y: 324, distance: 123.6
drag, startPoint x: 114, startPoint y: 205, endPoint x: 446, endPoint y: 203, distance: 332.4
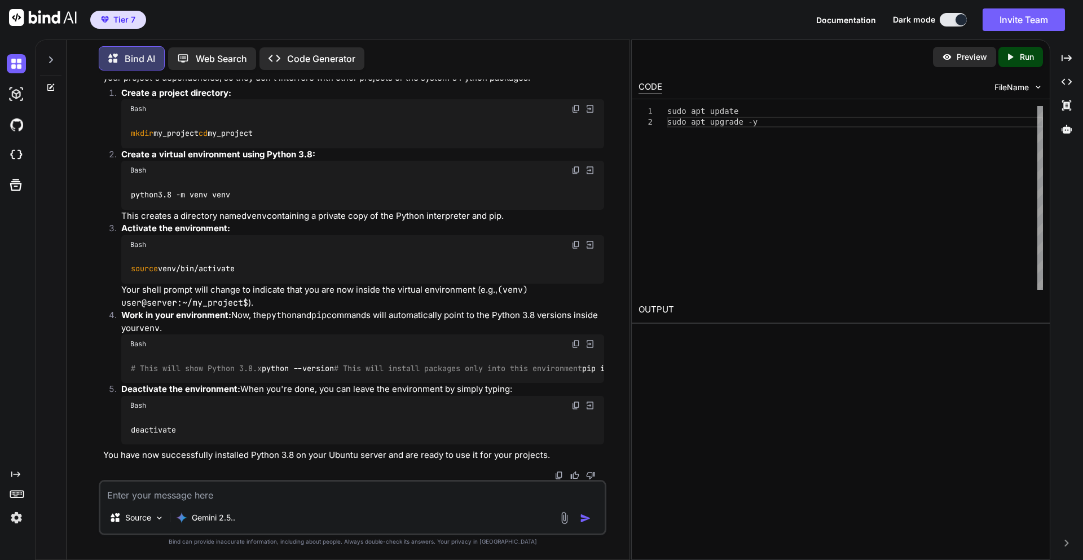
click at [147, 499] on textarea at bounding box center [352, 492] width 504 height 20
paste textarea "Reading package lists... Done Building dependency tree... Done Reading state in…"
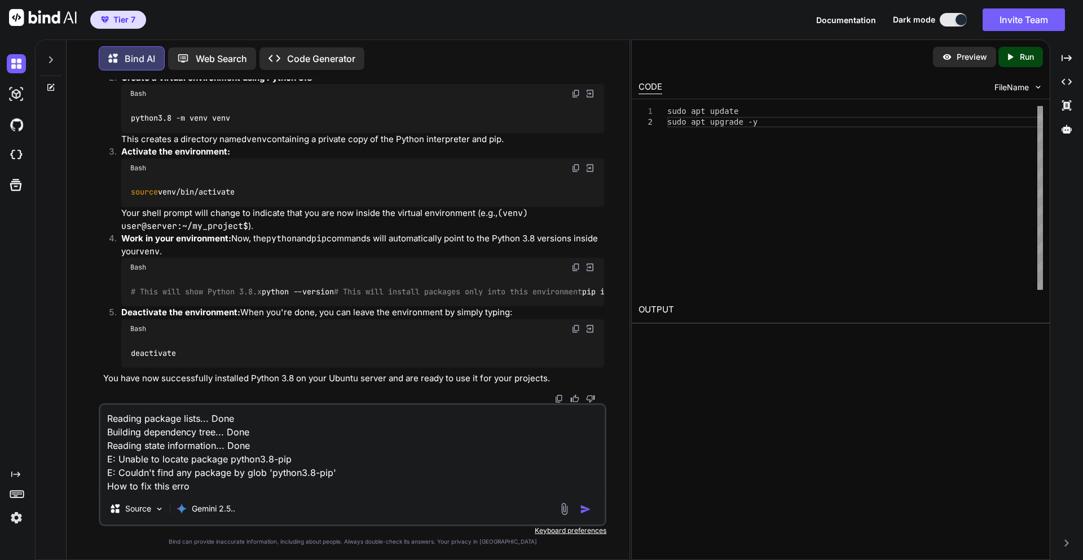
type textarea "Reading package lists... Done Building dependency tree... Done Reading state in…"
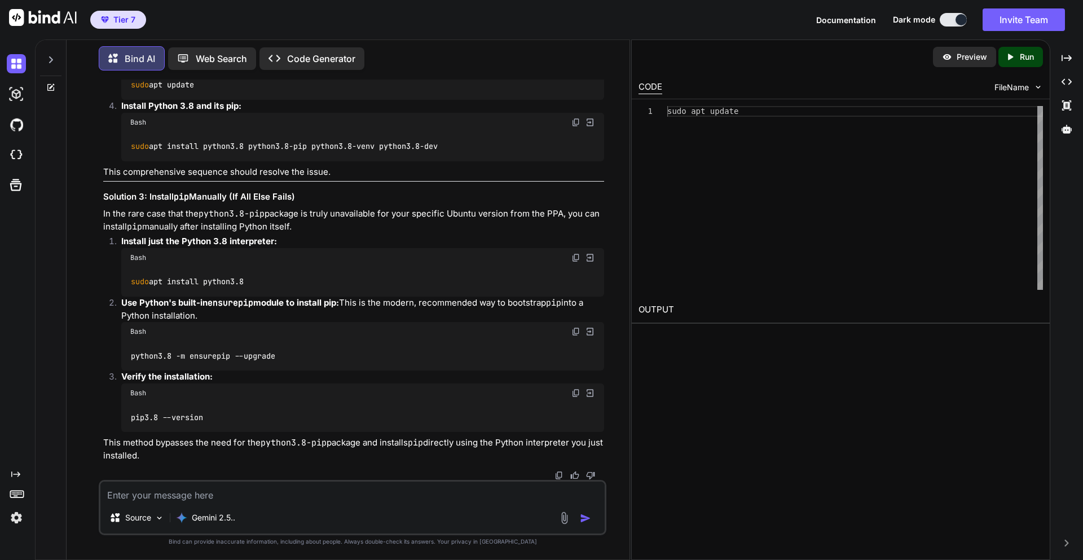
scroll to position [9668, 0]
drag, startPoint x: 133, startPoint y: 278, endPoint x: 229, endPoint y: 281, distance: 96.0
drag, startPoint x: 131, startPoint y: 356, endPoint x: 482, endPoint y: 356, distance: 351.0
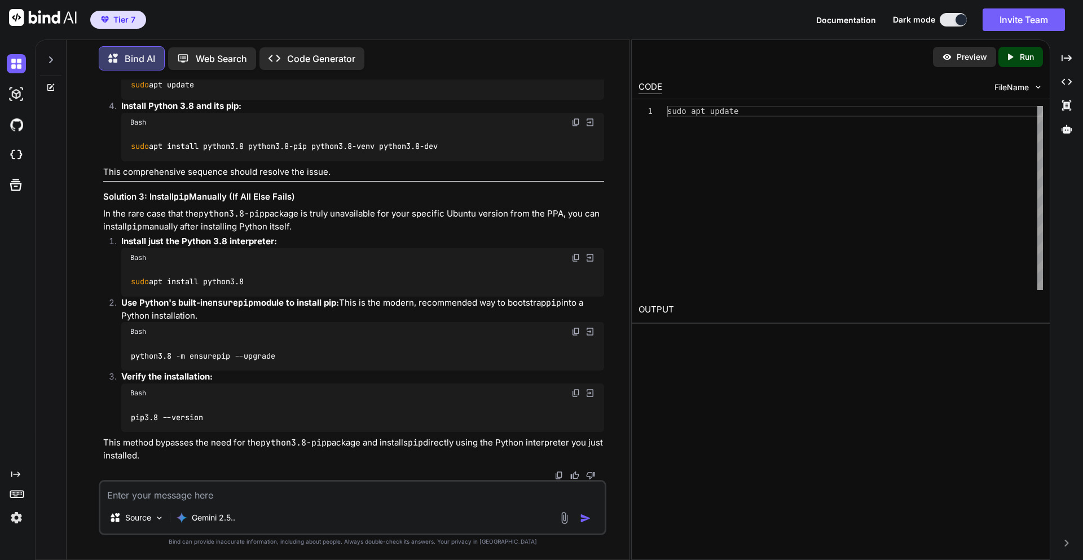
scroll to position [9871, 0]
drag, startPoint x: 132, startPoint y: 306, endPoint x: 363, endPoint y: 306, distance: 231.4
drag, startPoint x: 132, startPoint y: 366, endPoint x: 344, endPoint y: 366, distance: 211.6
click at [344, 25] on div "sudo add-apt-repository ppa:deadsnakes/ppa" at bounding box center [362, 10] width 483 height 29
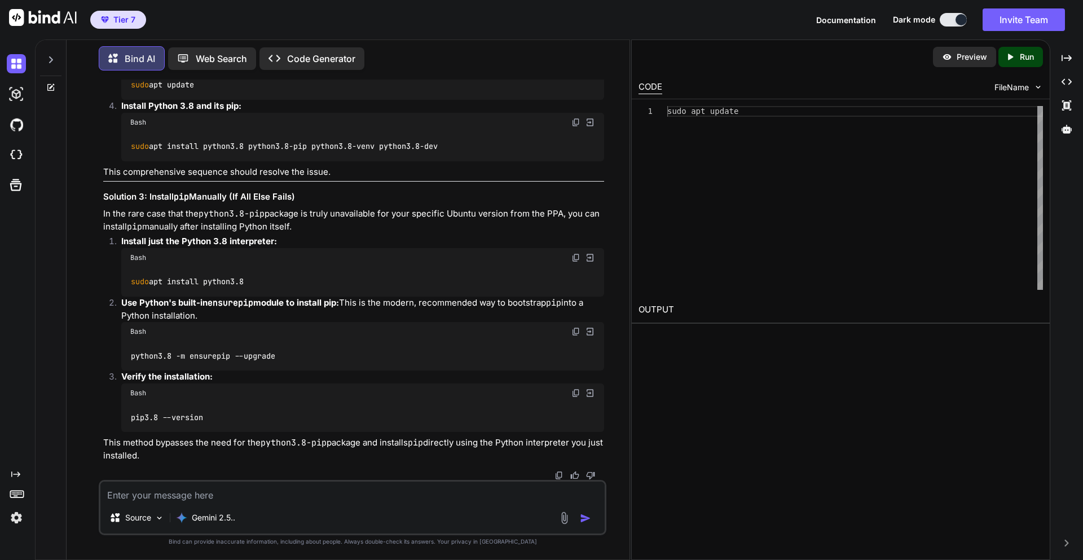
click at [576, 65] on img at bounding box center [576, 60] width 9 height 9
drag, startPoint x: 131, startPoint y: 299, endPoint x: 461, endPoint y: 301, distance: 329.6
click at [461, 161] on div "sudo apt install python3.8 python3.8-pip python3.8-venv python3.8-dev" at bounding box center [362, 146] width 483 height 29
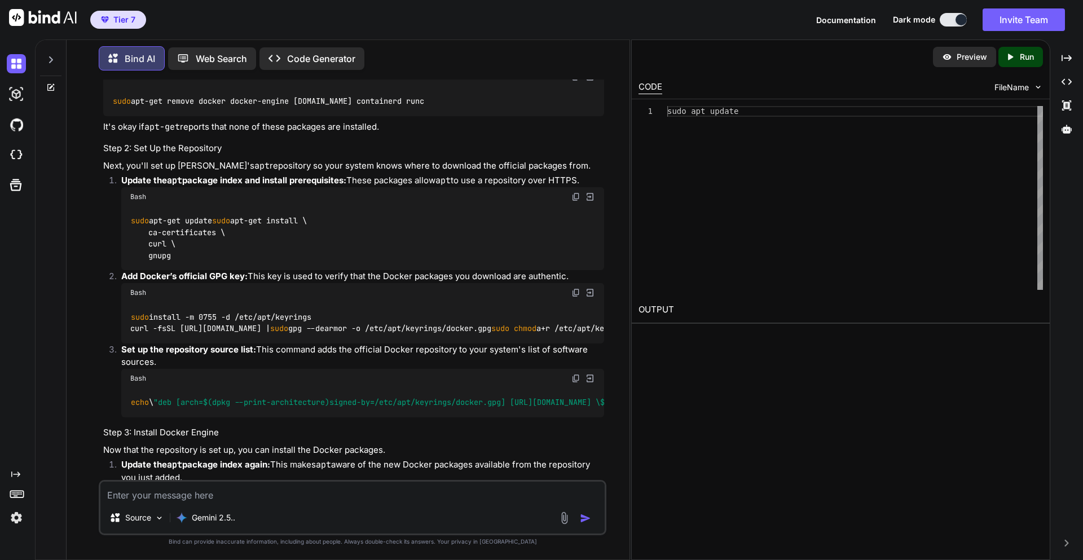
scroll to position [3167, 0]
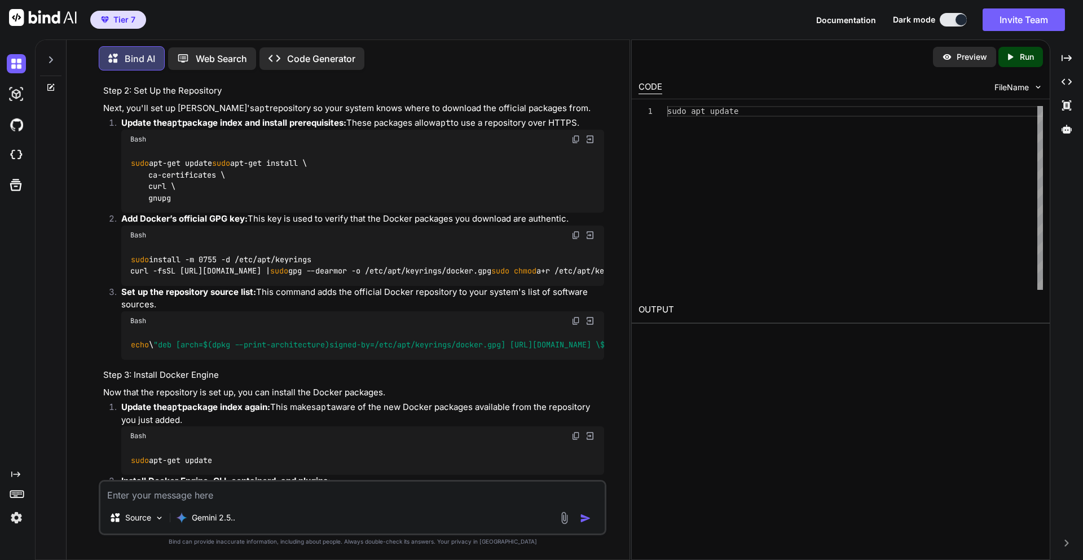
click at [573, 24] on img at bounding box center [576, 19] width 9 height 9
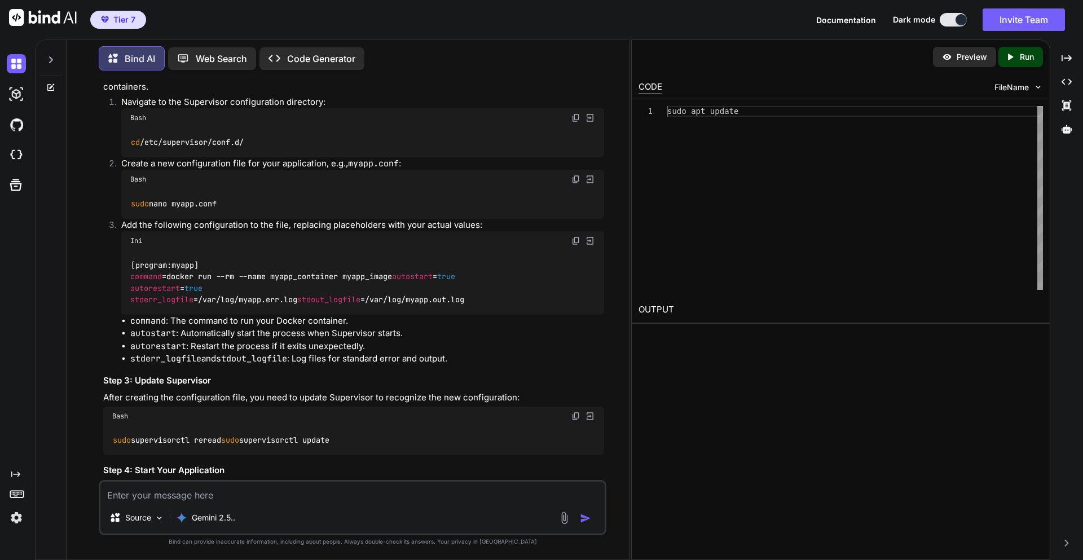
scroll to position [256, 0]
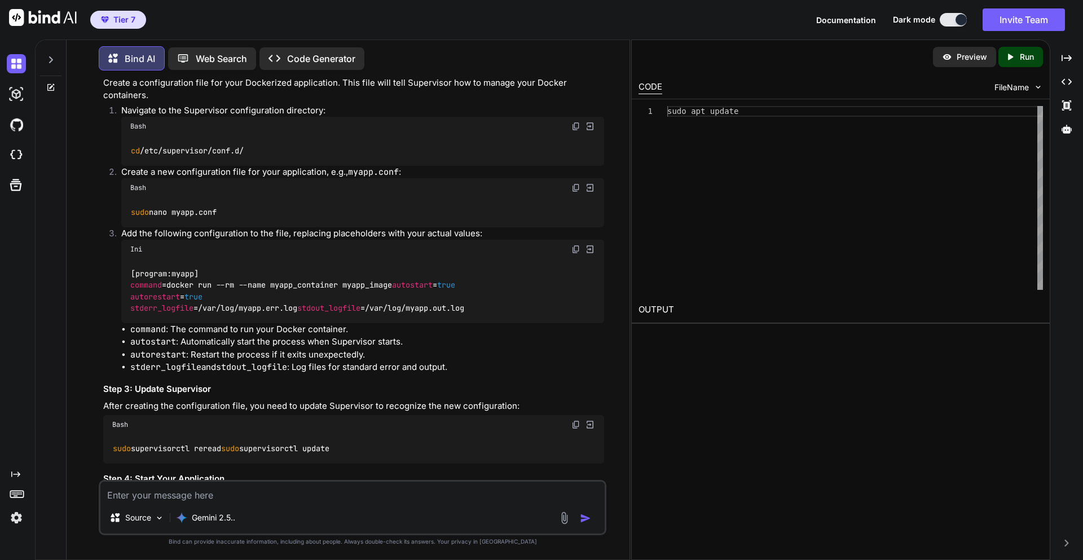
drag, startPoint x: 129, startPoint y: 227, endPoint x: 230, endPoint y: 224, distance: 101.0
click at [230, 224] on div "sudo nano myapp.conf" at bounding box center [362, 212] width 483 height 29
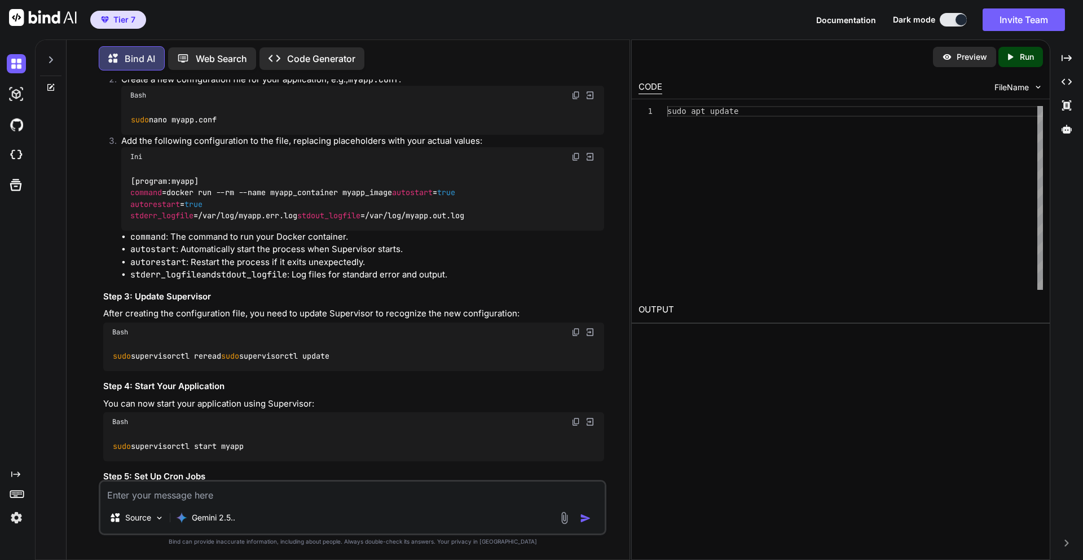
scroll to position [391, 0]
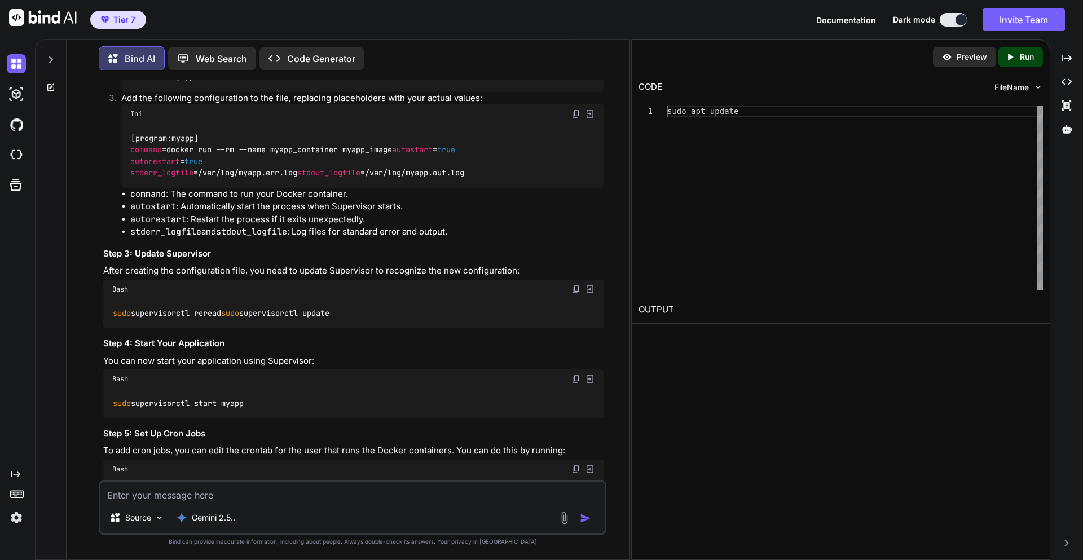
drag, startPoint x: 113, startPoint y: 349, endPoint x: 232, endPoint y: 350, distance: 119.6
click at [232, 328] on div "sudo supervisorctl reread sudo supervisorctl update" at bounding box center [353, 313] width 501 height 29
